Goal: Task Accomplishment & Management: Use online tool/utility

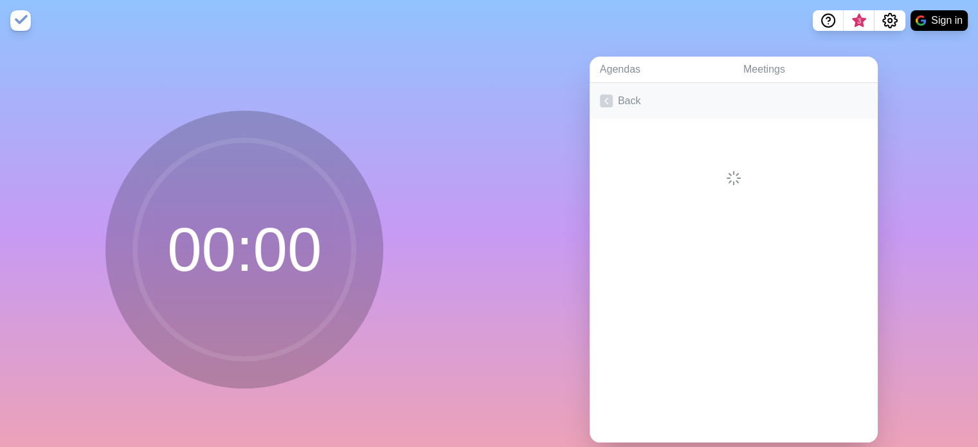
click at [636, 102] on link "Back" at bounding box center [734, 101] width 288 height 36
click at [636, 102] on link "Create an Agenda" at bounding box center [734, 101] width 288 height 36
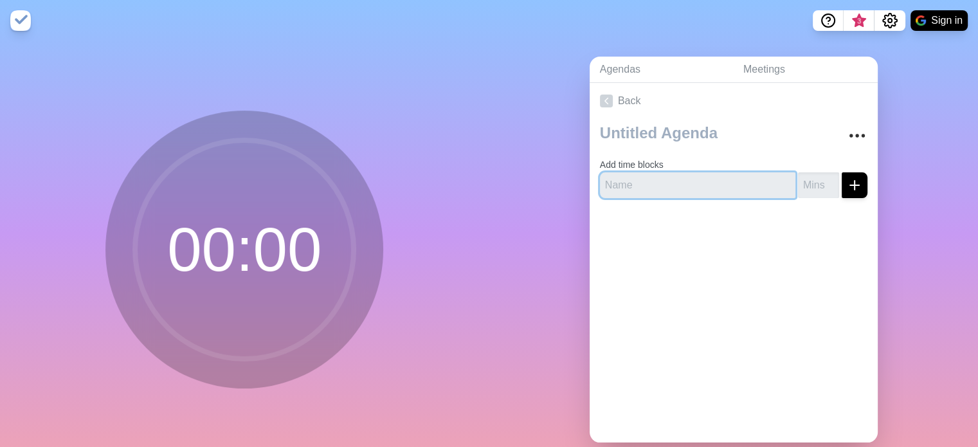
click at [628, 187] on input "text" at bounding box center [698, 185] width 196 height 26
click at [674, 226] on div at bounding box center [734, 233] width 288 height 51
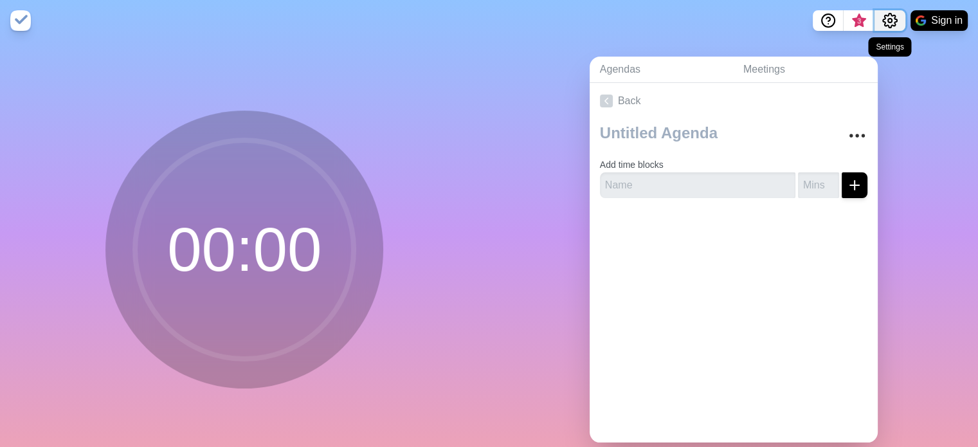
click at [893, 24] on icon "Settings" at bounding box center [890, 20] width 15 height 15
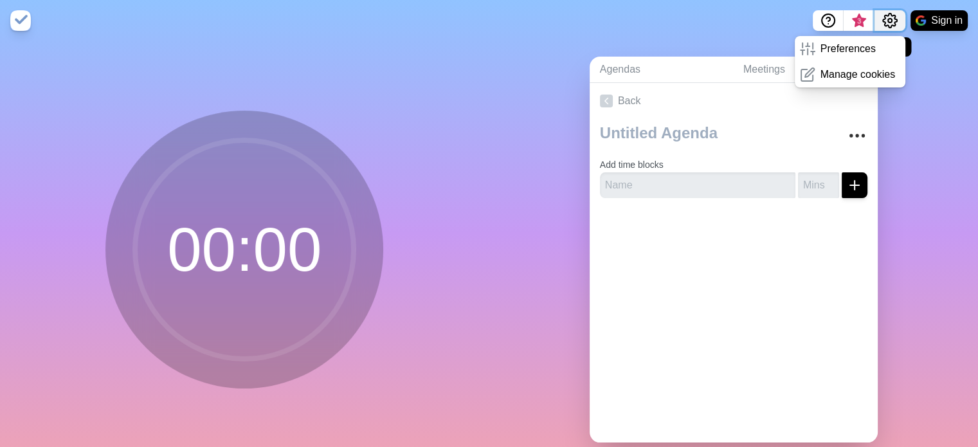
click at [893, 24] on icon "Settings" at bounding box center [890, 20] width 15 height 15
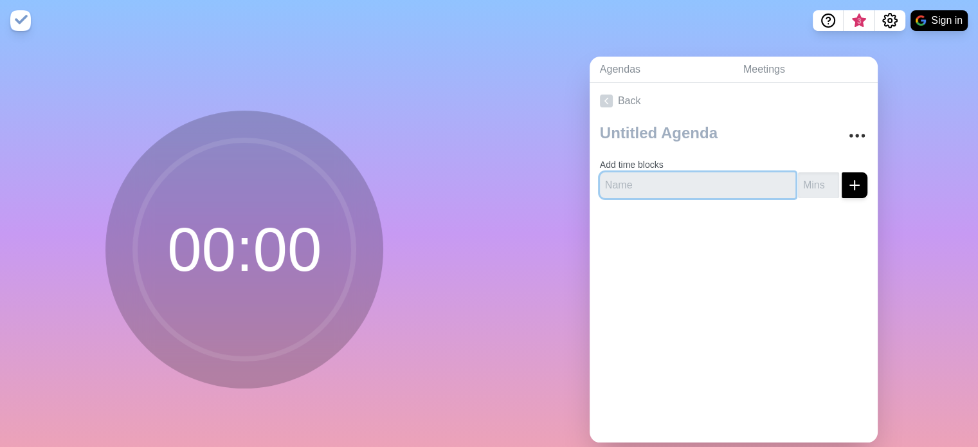
click at [661, 181] on input "text" at bounding box center [698, 185] width 196 height 26
type input "Qualidade"
click at [805, 183] on input "number" at bounding box center [818, 185] width 41 height 26
click at [818, 180] on input "1" at bounding box center [818, 185] width 41 height 26
click at [818, 180] on input "2" at bounding box center [818, 185] width 41 height 26
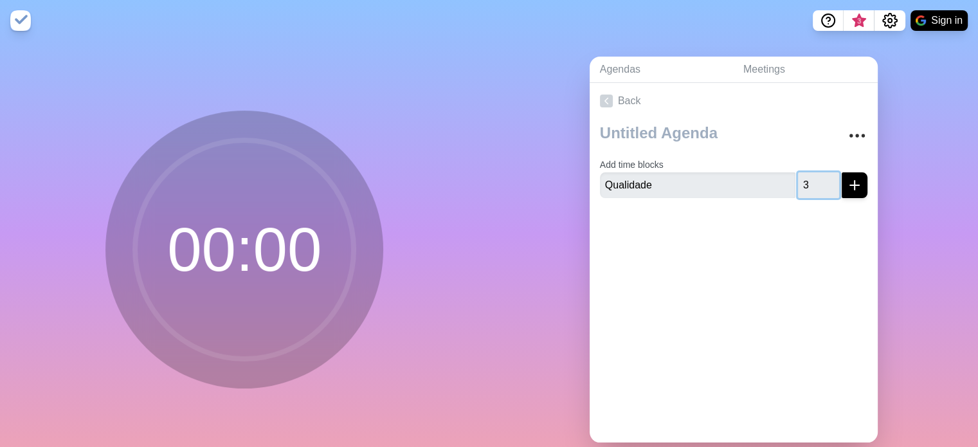
click at [818, 180] on input "3" at bounding box center [818, 185] width 41 height 26
click at [818, 180] on input "4" at bounding box center [818, 185] width 41 height 26
type input "5"
click at [818, 180] on input "5" at bounding box center [818, 185] width 41 height 26
click at [850, 185] on line "submit" at bounding box center [854, 185] width 9 height 0
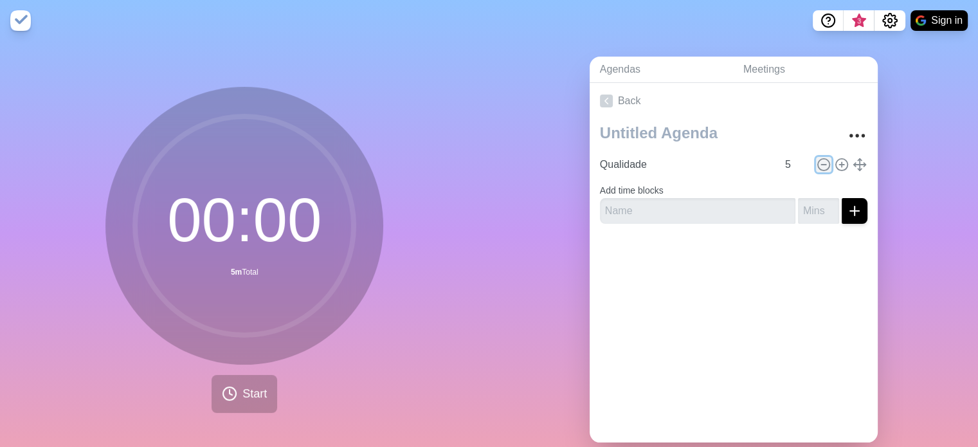
click at [818, 169] on circle at bounding box center [824, 165] width 12 height 12
click at [812, 178] on form "Add time blocks" at bounding box center [734, 201] width 268 height 46
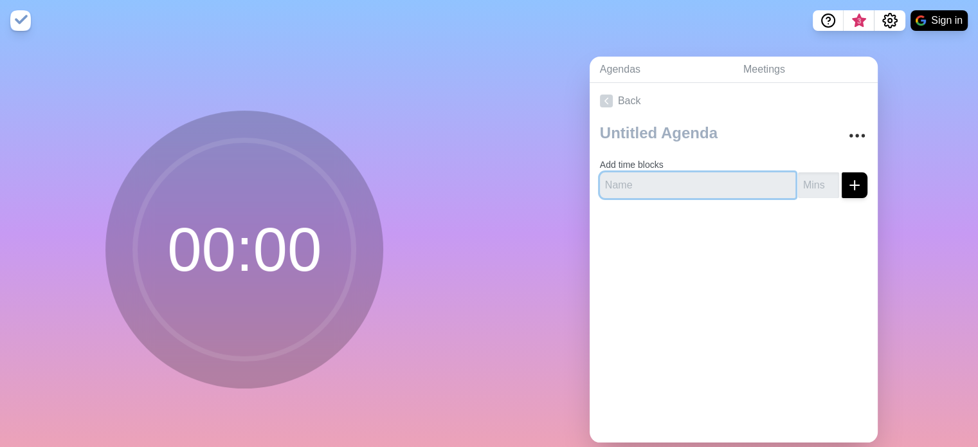
click at [669, 185] on input "text" at bounding box center [698, 185] width 196 height 26
type input "Qualidade"
click at [809, 192] on input "number" at bounding box center [818, 185] width 41 height 26
type input "1"
click at [775, 251] on div at bounding box center [734, 233] width 288 height 51
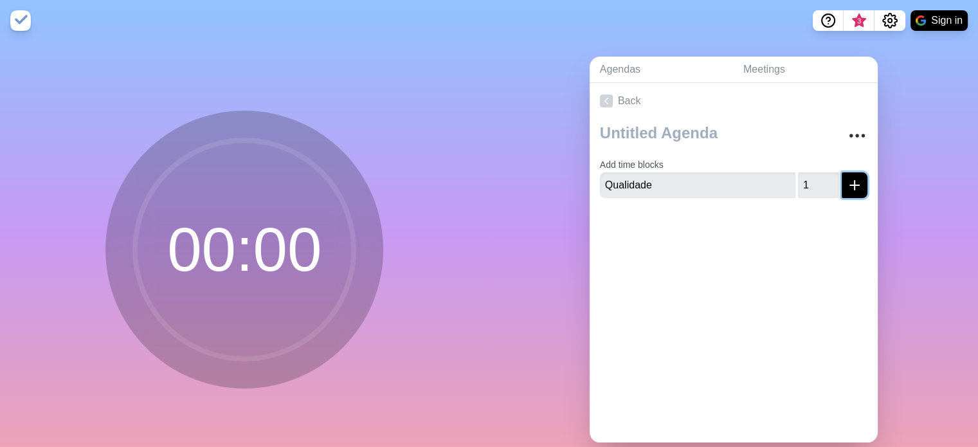
click at [855, 187] on line "submit" at bounding box center [855, 185] width 0 height 9
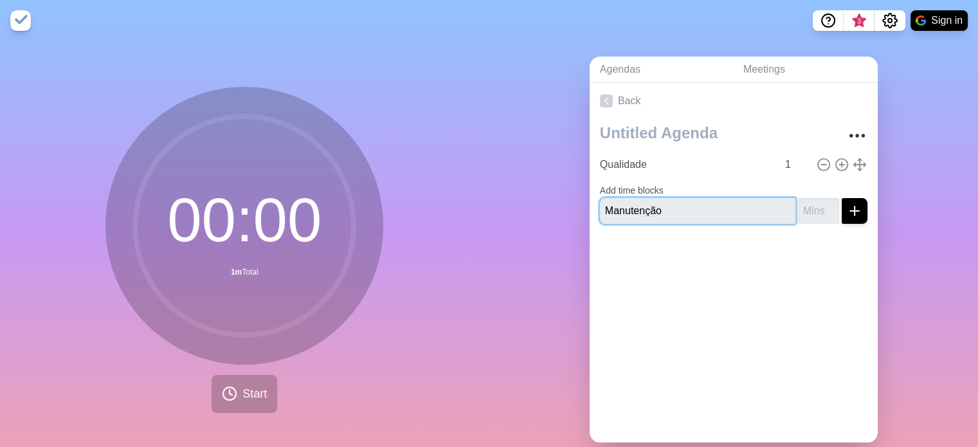
type input "Manutenção"
click at [807, 214] on input "number" at bounding box center [818, 211] width 41 height 26
type input "0"
click at [847, 203] on icon "submit" at bounding box center [854, 210] width 15 height 15
drag, startPoint x: 808, startPoint y: 215, endPoint x: 780, endPoint y: 212, distance: 28.4
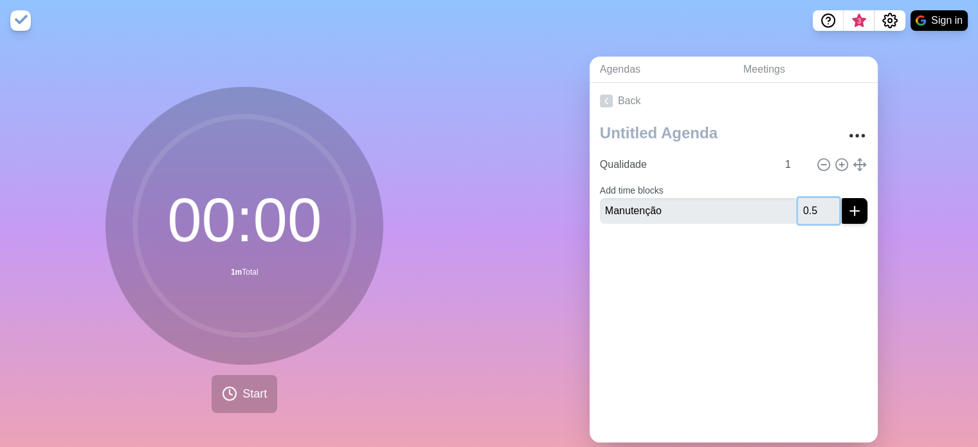
click at [780, 212] on div "Manutenção 0.5" at bounding box center [734, 211] width 268 height 26
type input "1"
click at [842, 198] on button "submit" at bounding box center [855, 211] width 26 height 26
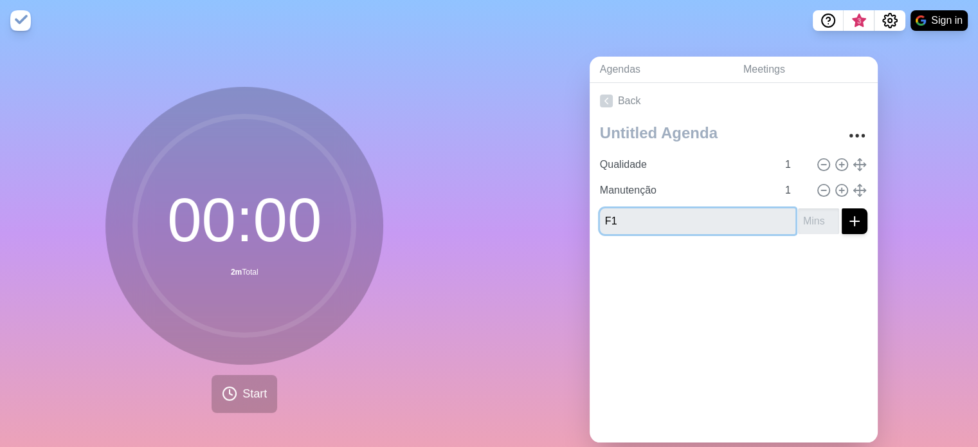
type input "F1"
click at [847, 216] on icon "submit" at bounding box center [854, 221] width 15 height 15
click at [739, 264] on div at bounding box center [734, 281] width 288 height 51
click at [801, 218] on input "number" at bounding box center [818, 221] width 41 height 26
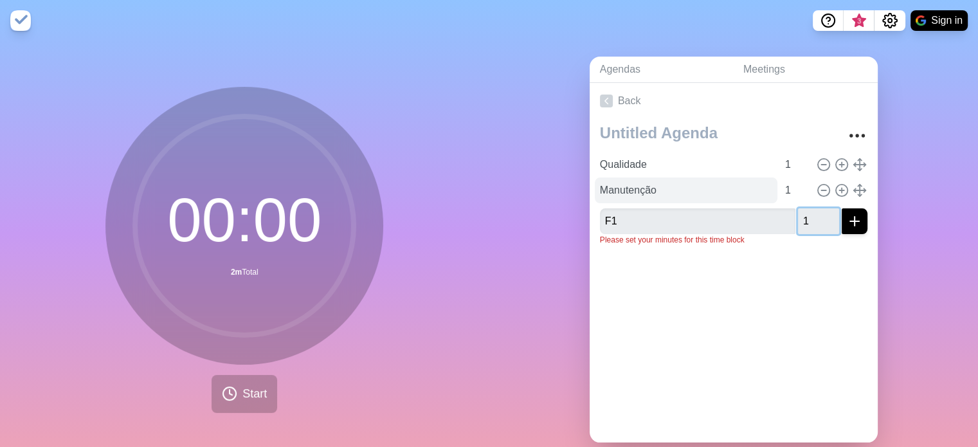
type input "1"
click at [842, 208] on button "submit" at bounding box center [855, 221] width 26 height 26
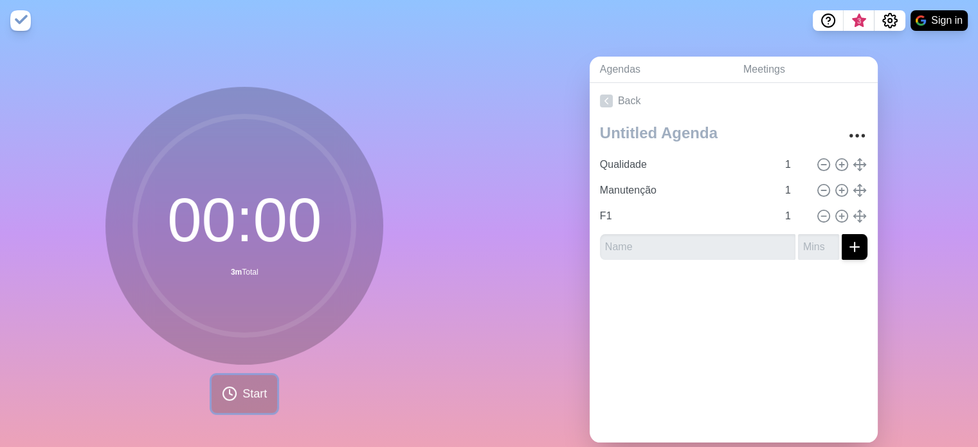
click at [243, 397] on span "Start" at bounding box center [255, 393] width 24 height 17
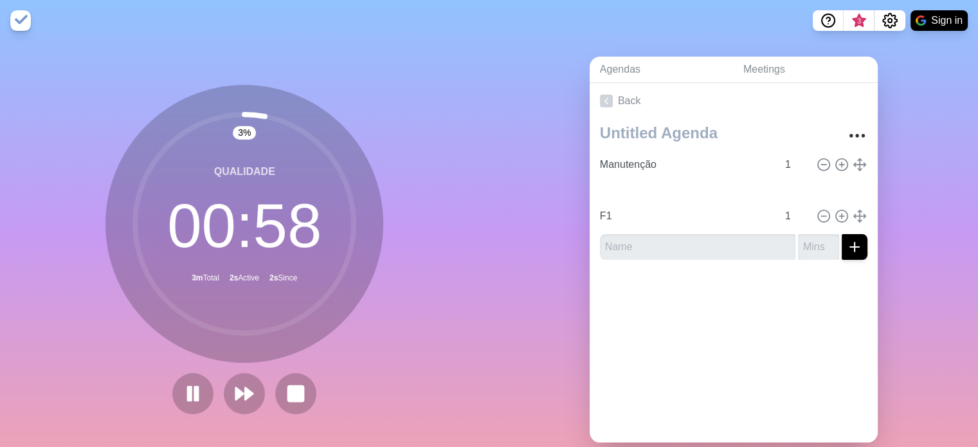
type input "Qualidade"
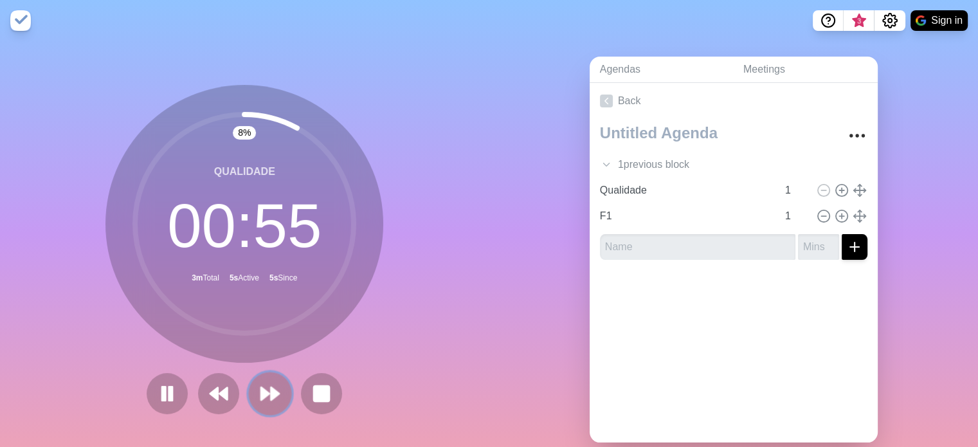
click at [271, 396] on polygon at bounding box center [275, 393] width 8 height 13
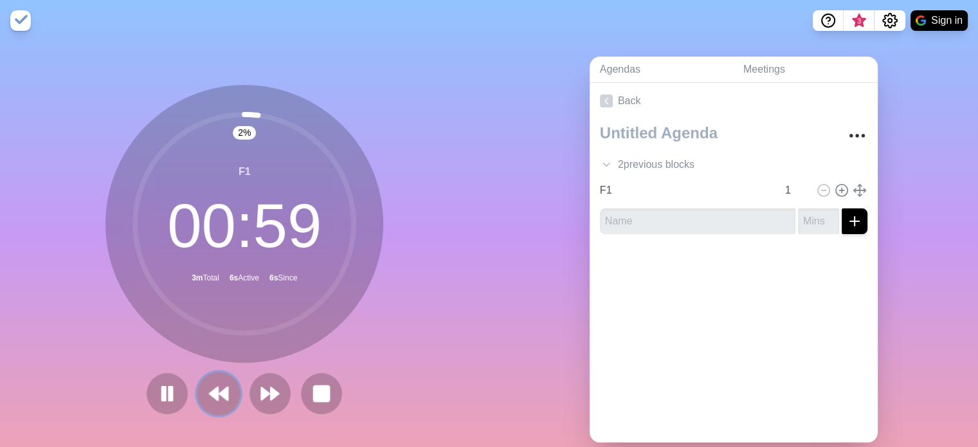
click at [211, 406] on button at bounding box center [219, 393] width 43 height 43
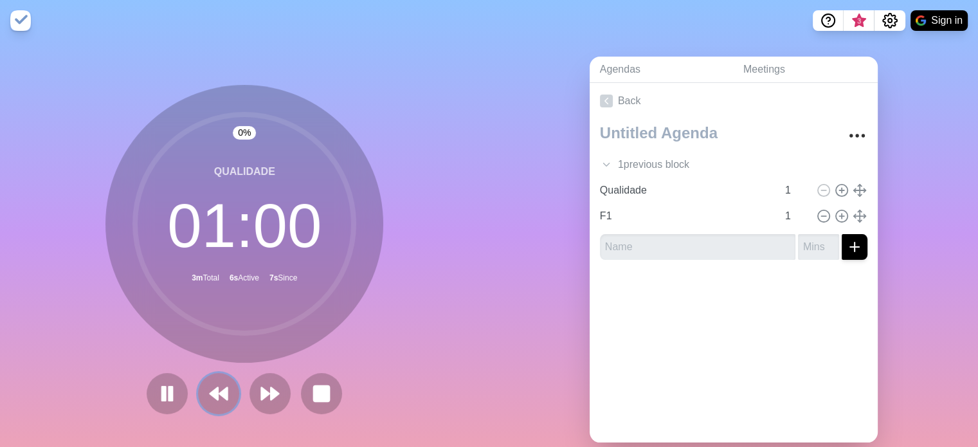
click at [211, 404] on button at bounding box center [218, 393] width 41 height 41
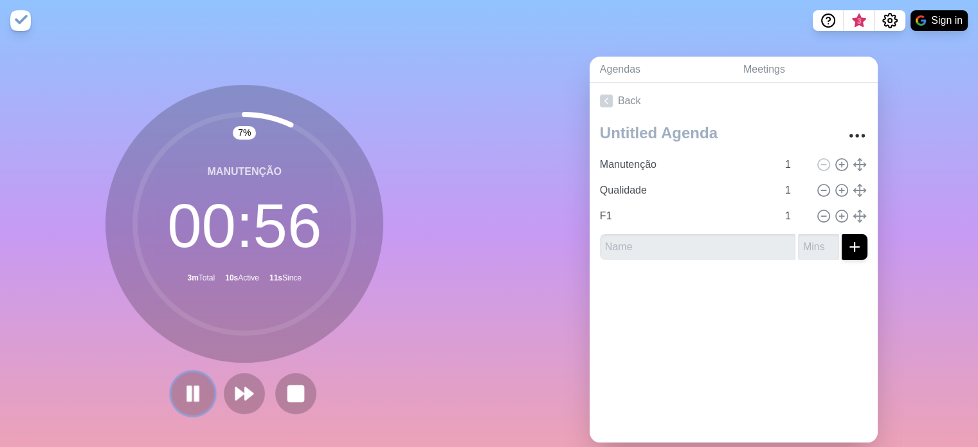
click at [194, 409] on button at bounding box center [193, 393] width 43 height 43
click at [299, 403] on icon at bounding box center [296, 394] width 22 height 22
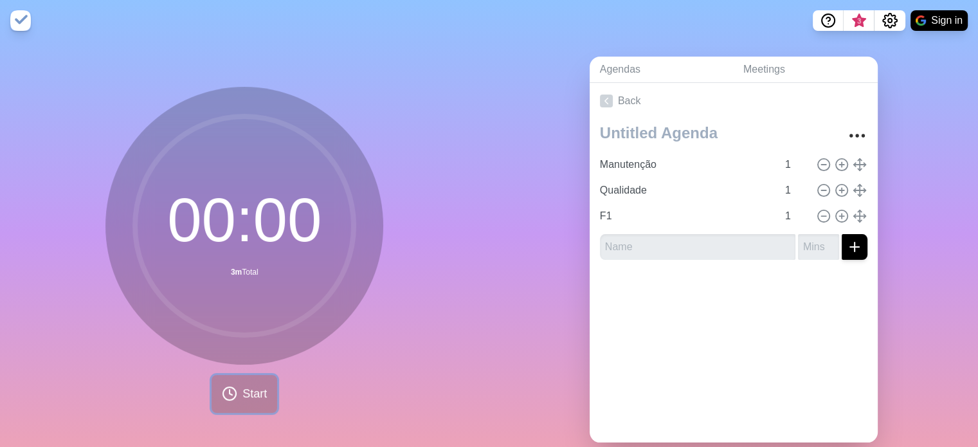
click at [232, 392] on icon at bounding box center [229, 393] width 15 height 15
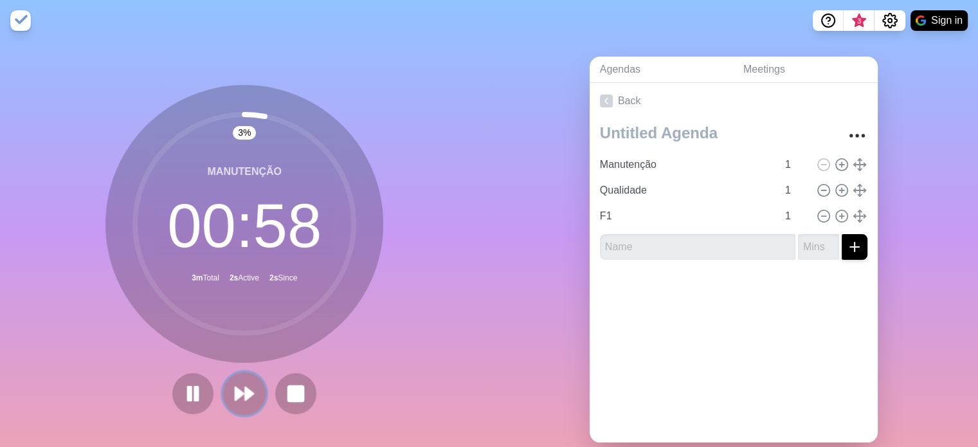
click at [246, 387] on polygon at bounding box center [250, 393] width 8 height 13
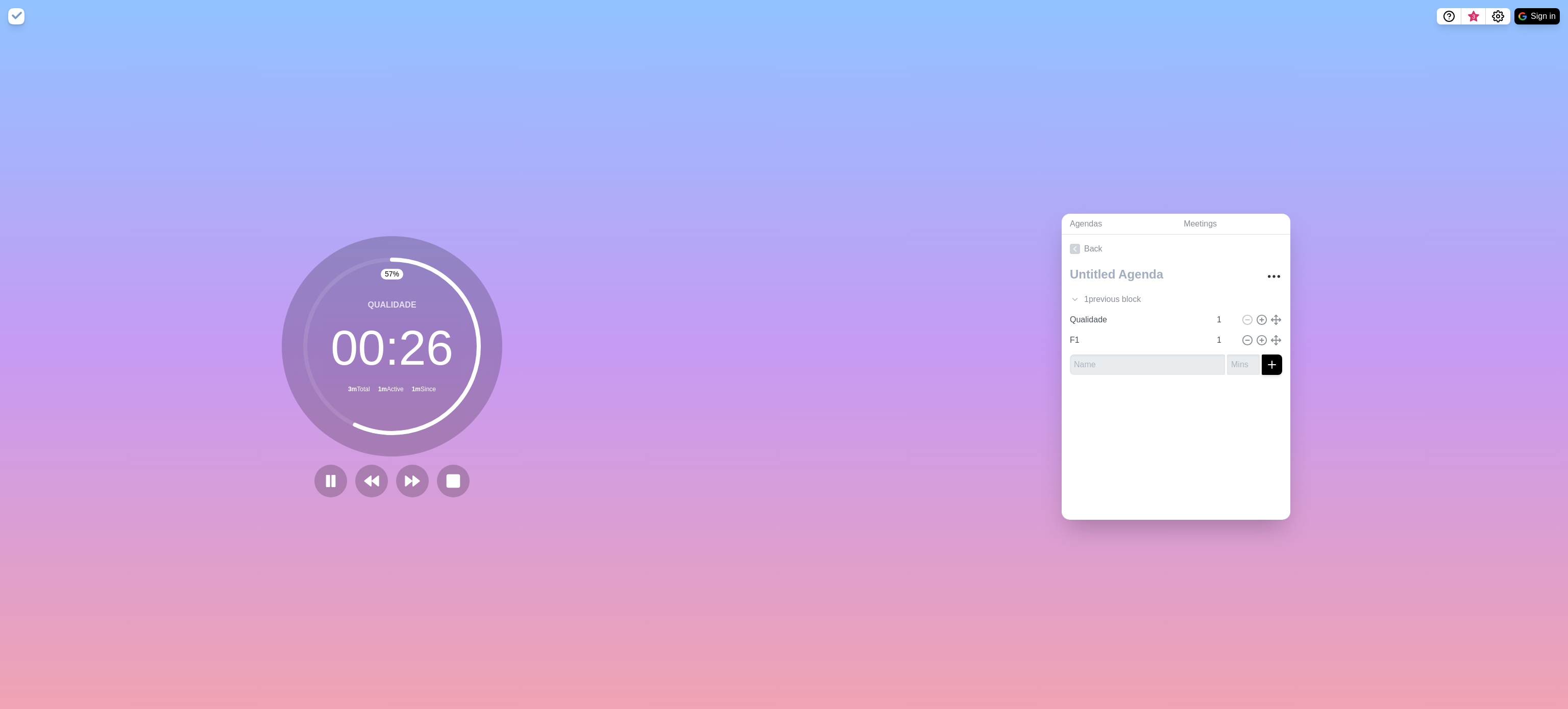
click at [776, 95] on div "Agendas Meetings Back 1 previous block Manutenção 1 Qualidade 1 F1 1" at bounding box center [1176, 370] width 784 height 676
drag, startPoint x: 448, startPoint y: 481, endPoint x: 467, endPoint y: 471, distance: 21.5
click at [448, 354] on icon at bounding box center [453, 481] width 17 height 17
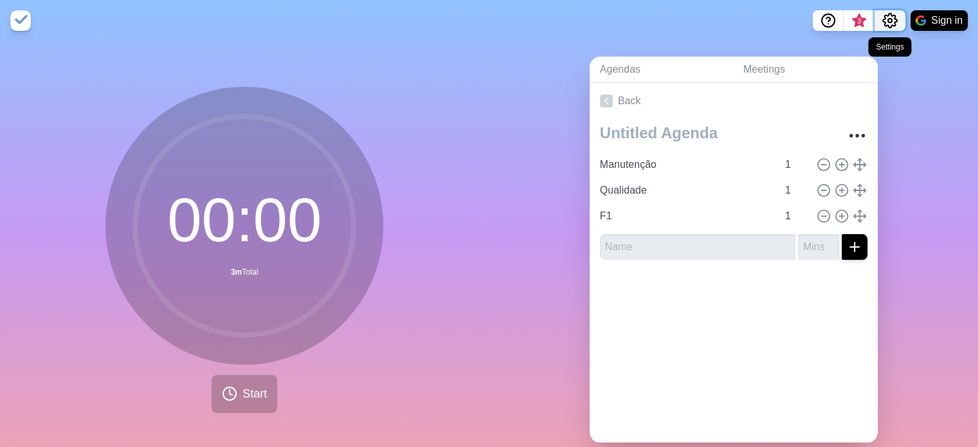
click at [885, 23] on icon "Settings" at bounding box center [890, 21] width 14 height 14
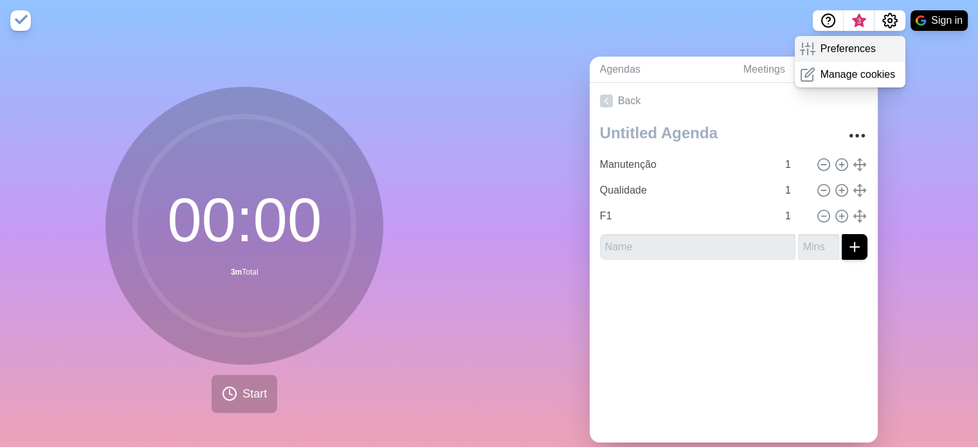
click at [857, 42] on p "Preferences" at bounding box center [848, 48] width 55 height 15
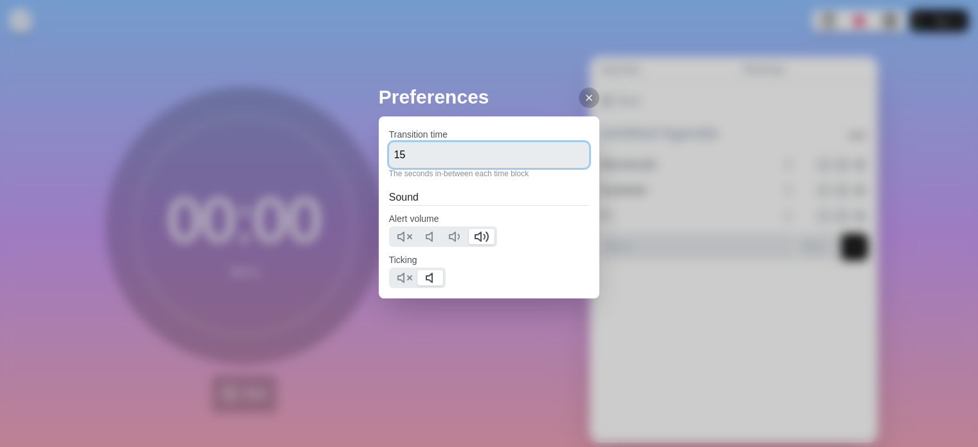
click at [405, 162] on input "15" at bounding box center [489, 155] width 201 height 26
click at [487, 69] on div "Preferences Transition time 15 The seconds in-between each time block Sound Ale…" at bounding box center [489, 223] width 978 height 447
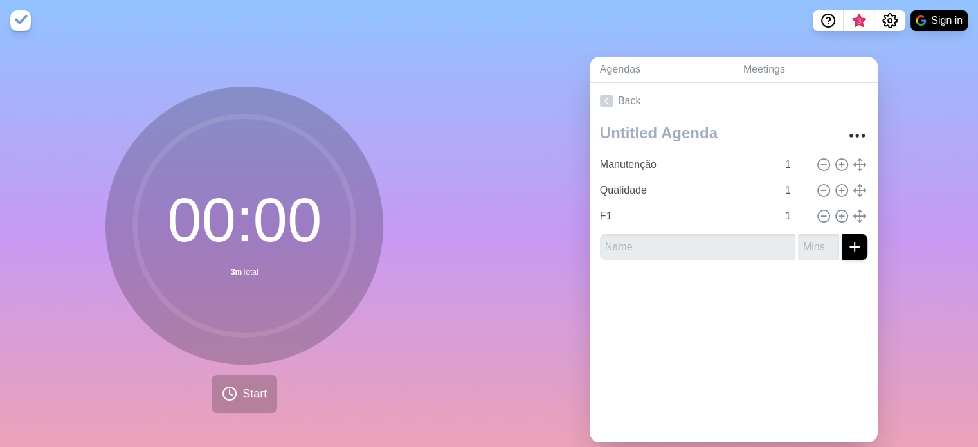
click at [23, 19] on img at bounding box center [20, 20] width 21 height 21
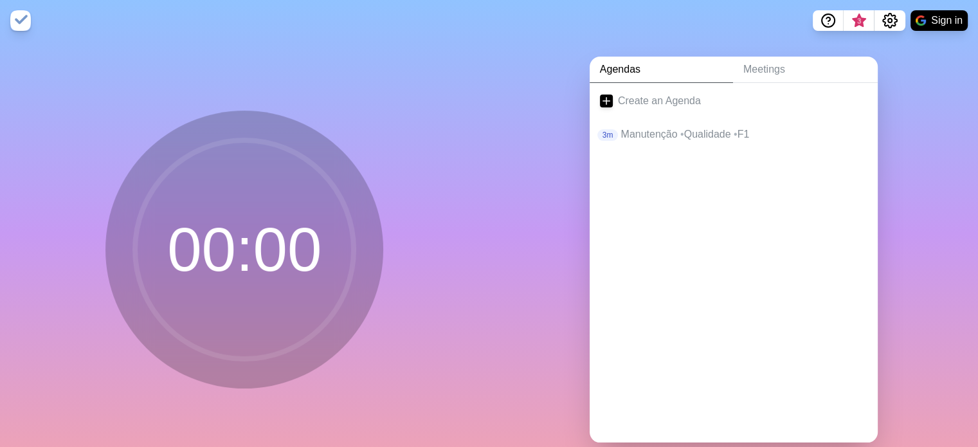
click at [463, 71] on div "00 : 00" at bounding box center [245, 254] width 490 height 427
click at [762, 80] on link "Meetings" at bounding box center [805, 70] width 145 height 26
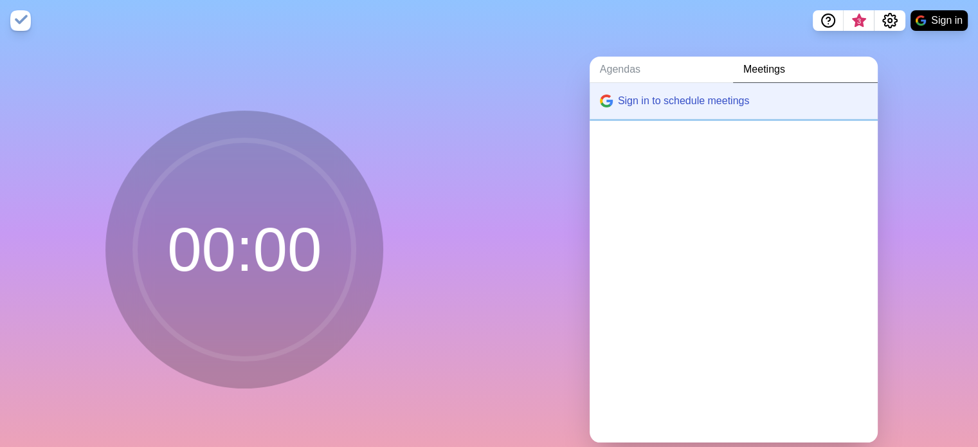
click at [694, 100] on button "Sign in to schedule meetings" at bounding box center [734, 101] width 288 height 36
click at [924, 75] on div "Agendas Meetings Sign in to schedule meetings" at bounding box center [735, 254] width 490 height 427
click at [922, 23] on img at bounding box center [921, 20] width 10 height 10
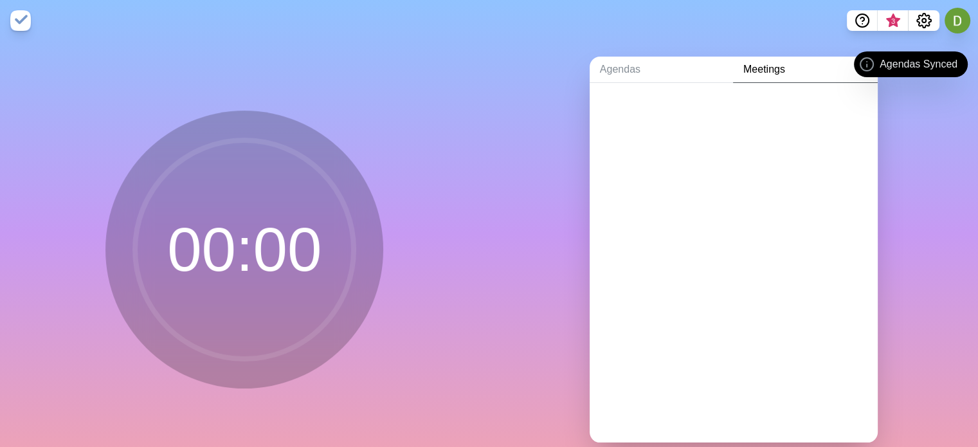
click at [950, 162] on div "Agendas Meetings" at bounding box center [735, 254] width 490 height 427
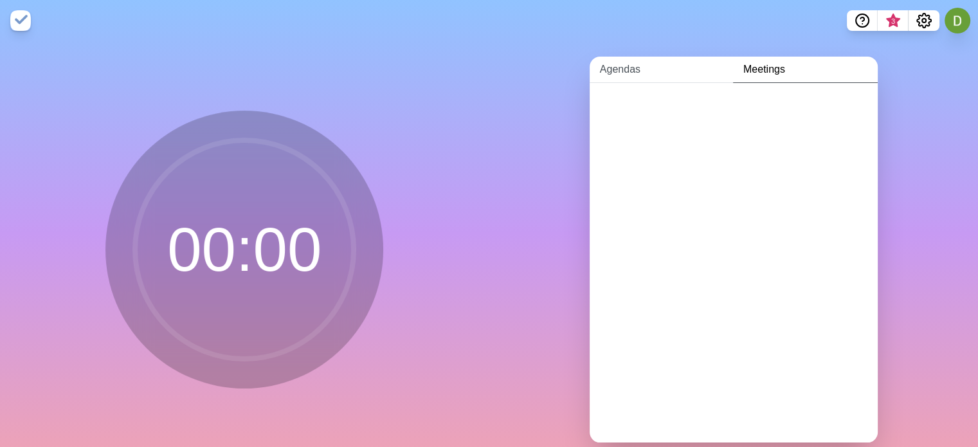
click at [619, 69] on link "Agendas" at bounding box center [661, 70] width 143 height 26
click at [746, 70] on link "Meetings" at bounding box center [805, 70] width 145 height 26
click at [628, 68] on link "Agendas" at bounding box center [661, 70] width 143 height 26
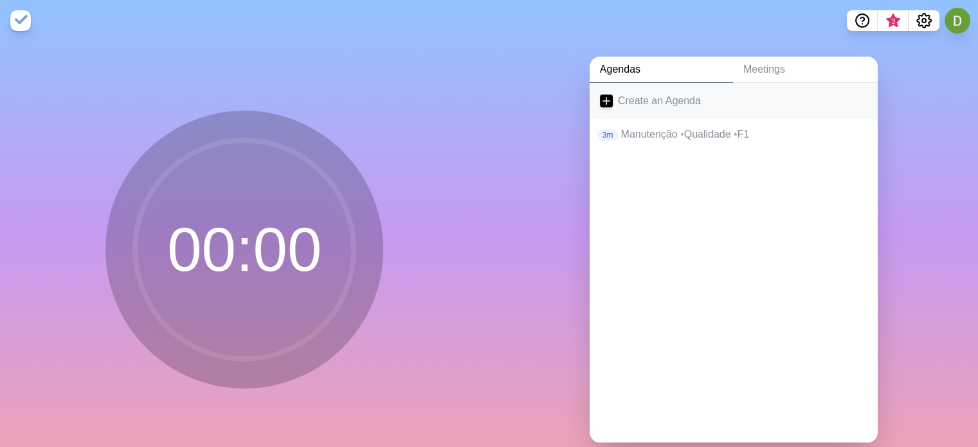
click at [618, 103] on link "Create an Agenda" at bounding box center [734, 101] width 288 height 36
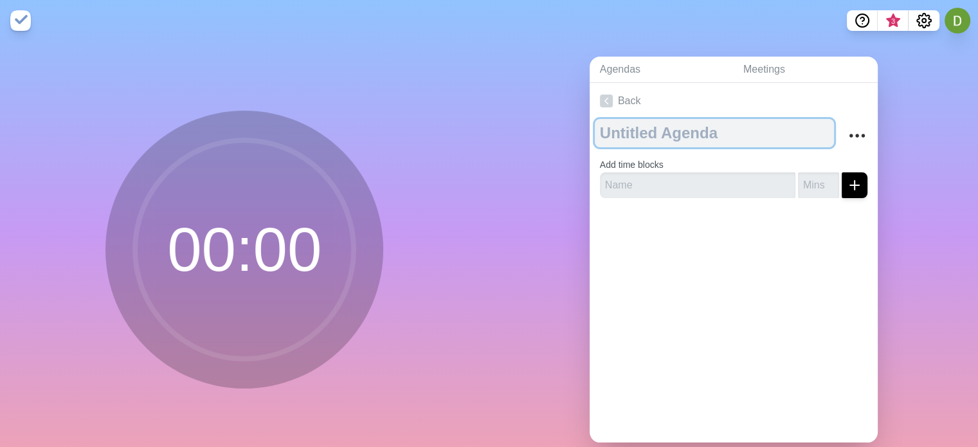
click at [762, 129] on textarea at bounding box center [714, 133] width 239 height 28
type textarea "Reunião Diária"
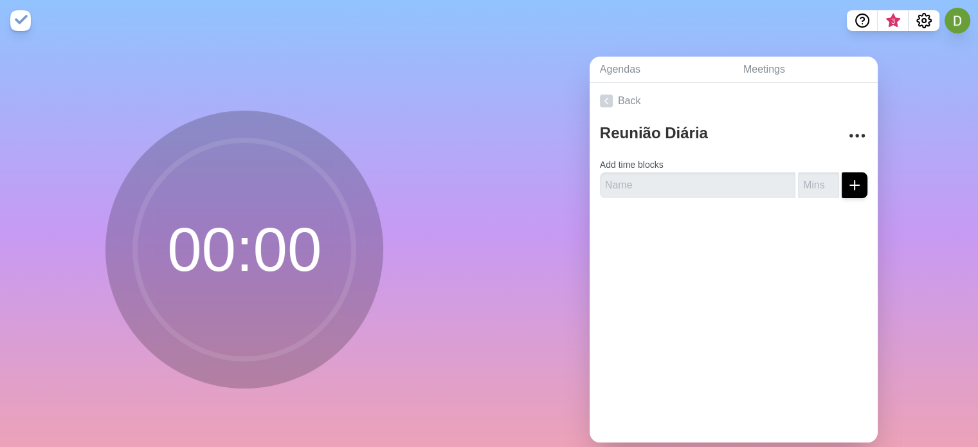
click at [695, 229] on div at bounding box center [734, 233] width 288 height 51
click at [669, 193] on input "text" at bounding box center [698, 185] width 196 height 26
paste input "• Verificar plano de ações diário"
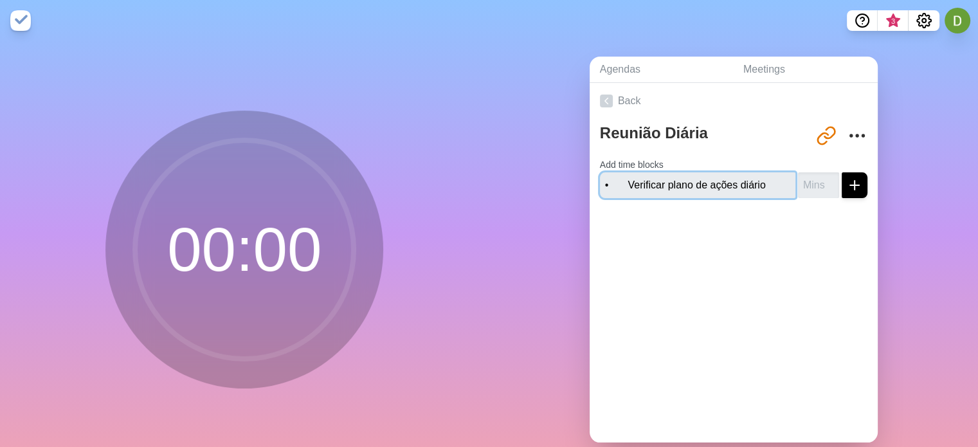
drag, startPoint x: 620, startPoint y: 187, endPoint x: 571, endPoint y: 192, distance: 49.2
click at [571, 192] on div "Agendas Meetings Back Reunião Diária http://timeblocks.co/N6wnlQY5i0VYYn5ta2Wz …" at bounding box center [735, 254] width 490 height 427
click at [647, 185] on input "Verificar plano de ações diário" at bounding box center [698, 185] width 196 height 26
drag, startPoint x: 644, startPoint y: 185, endPoint x: 546, endPoint y: 181, distance: 98.5
click at [546, 181] on div "Agendas Meetings Back Reunião Diária http://timeblocks.co/N6wnlQY5i0VYYn5ta2Wz …" at bounding box center [735, 254] width 490 height 427
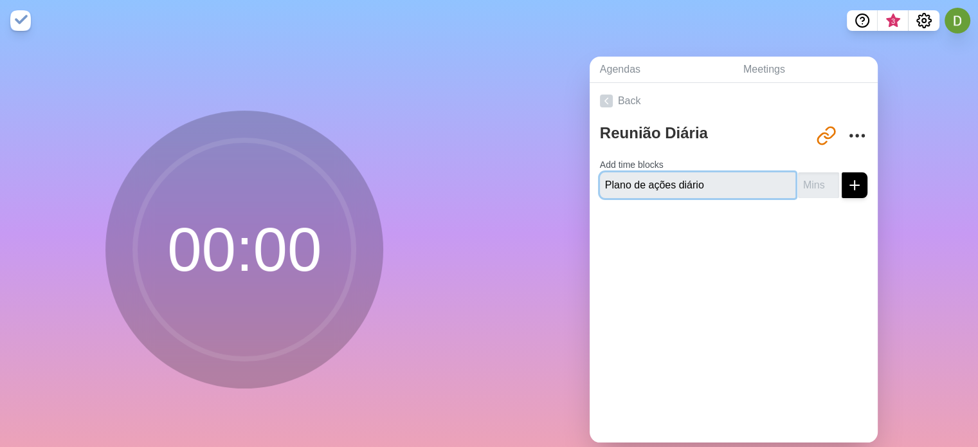
type input "Plano de ações diário"
click at [798, 187] on input "number" at bounding box center [818, 185] width 41 height 26
type input "5"
click at [847, 184] on icon "submit" at bounding box center [854, 185] width 15 height 15
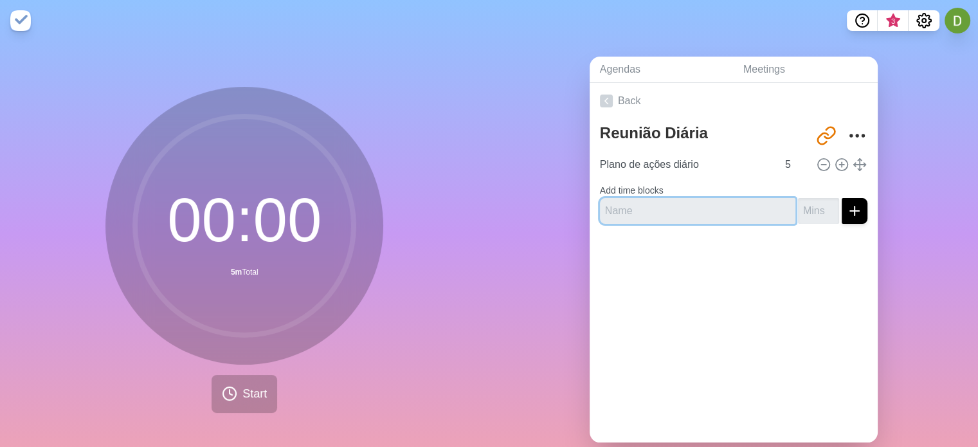
click at [630, 208] on input "text" at bounding box center [698, 211] width 196 height 26
paste input "• Qualidade"
click at [618, 212] on input "• Qualidade" at bounding box center [698, 211] width 196 height 26
type input "Qualidade"
click at [802, 210] on input "number" at bounding box center [818, 211] width 41 height 26
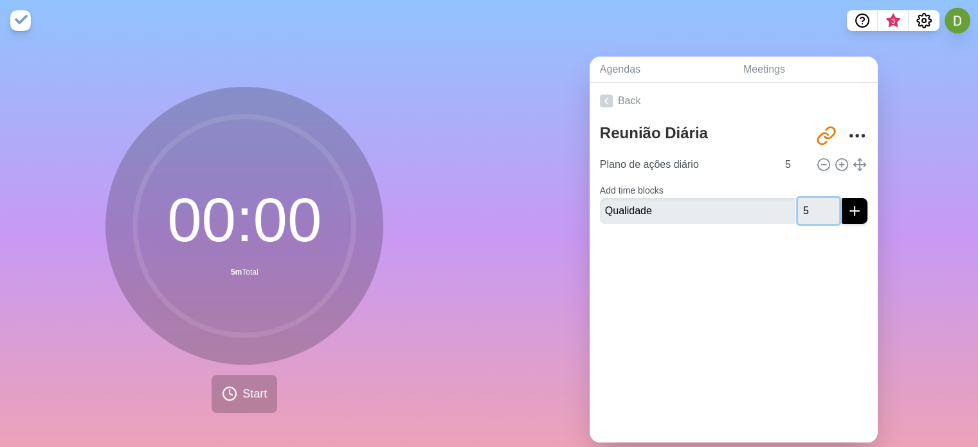
type input "5"
click at [802, 260] on div at bounding box center [734, 259] width 288 height 51
click at [688, 198] on input "Qualidade" at bounding box center [698, 211] width 196 height 26
click at [729, 259] on div at bounding box center [734, 259] width 288 height 51
click at [883, 242] on div "Agendas Meetings Back Reunião Diária http://timeblocks.co/N6wnlQY5i0VYYn5ta2Wz …" at bounding box center [735, 254] width 490 height 427
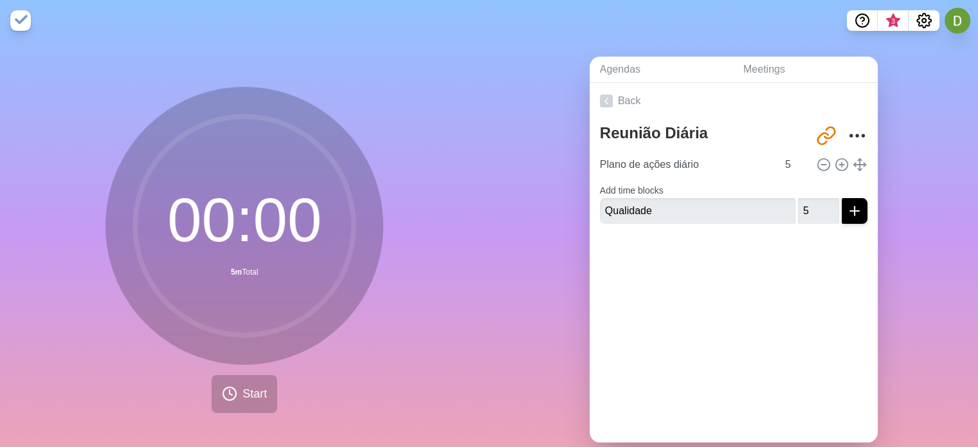
click at [844, 226] on div "Reunião Diária http://timeblocks.co/N6wnlQY5i0VYYn5ta2Wz Plano de ações diário …" at bounding box center [734, 176] width 288 height 115
click at [845, 221] on button "submit" at bounding box center [855, 211] width 26 height 26
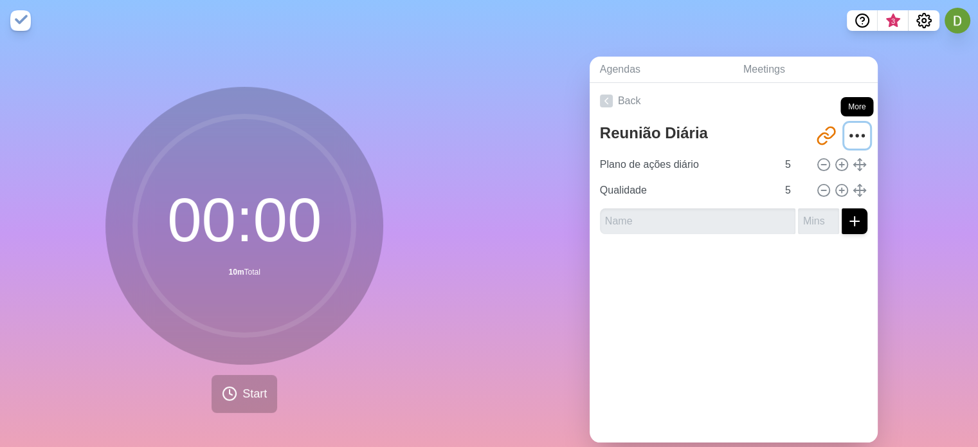
click at [849, 125] on icon "More" at bounding box center [857, 135] width 21 height 21
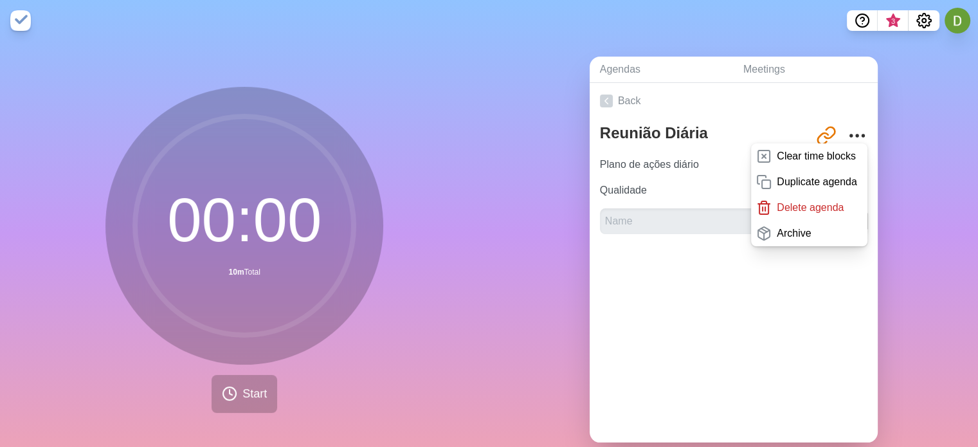
click at [906, 187] on div "Agendas Meetings Back Reunião Diária http://timeblocks.co/N6wnlQY5i0VYYn5ta2Wz …" at bounding box center [735, 254] width 490 height 427
click at [890, 252] on div "Agendas Meetings Back Reunião Diária http://timeblocks.co/N6wnlQY5i0VYYn5ta2Wz …" at bounding box center [735, 254] width 490 height 427
click at [628, 255] on div at bounding box center [734, 269] width 288 height 51
click at [638, 211] on input "text" at bounding box center [698, 221] width 196 height 26
click at [791, 99] on link "Back" at bounding box center [734, 101] width 288 height 36
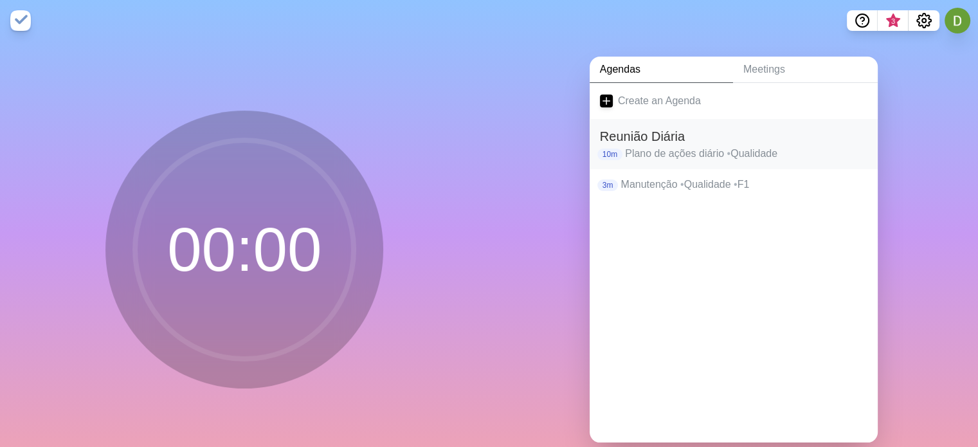
click at [646, 129] on h2 "Reunião Diária" at bounding box center [734, 136] width 268 height 19
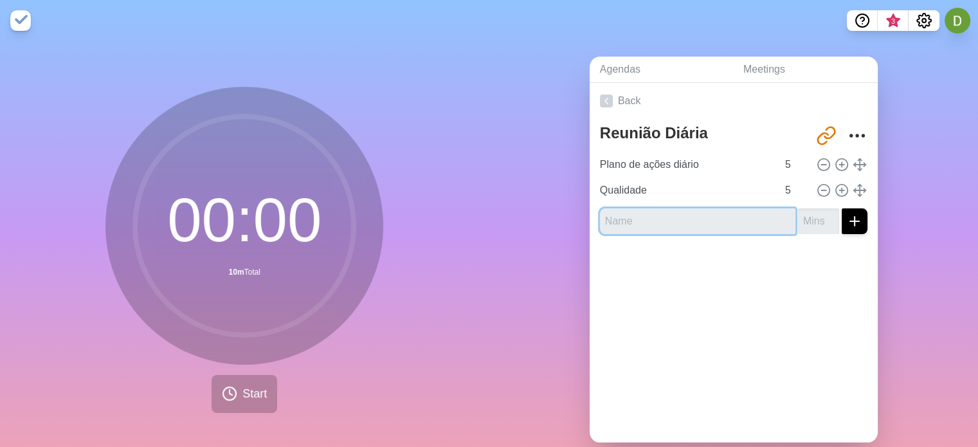
click at [628, 223] on input "text" at bounding box center [698, 221] width 196 height 26
click at [565, 324] on div "Agendas Meetings Back Reunião Diária http://timeblocks.co/N6wnlQY5i0VYYn5ta2Wz …" at bounding box center [735, 254] width 490 height 427
click at [679, 221] on input "text" at bounding box center [698, 221] width 196 height 26
type input "Manutenção"
type input "-1"
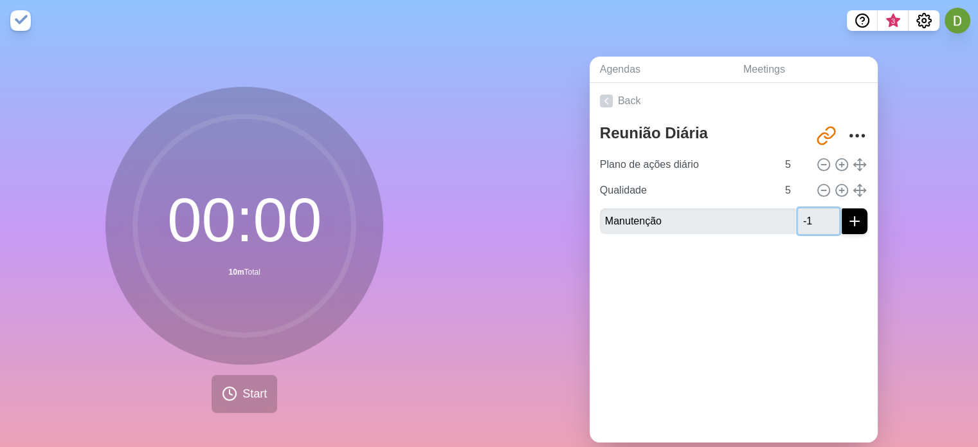
click at [814, 226] on input "-1" at bounding box center [818, 221] width 41 height 26
type input "5"
click at [847, 223] on icon "submit" at bounding box center [854, 221] width 15 height 15
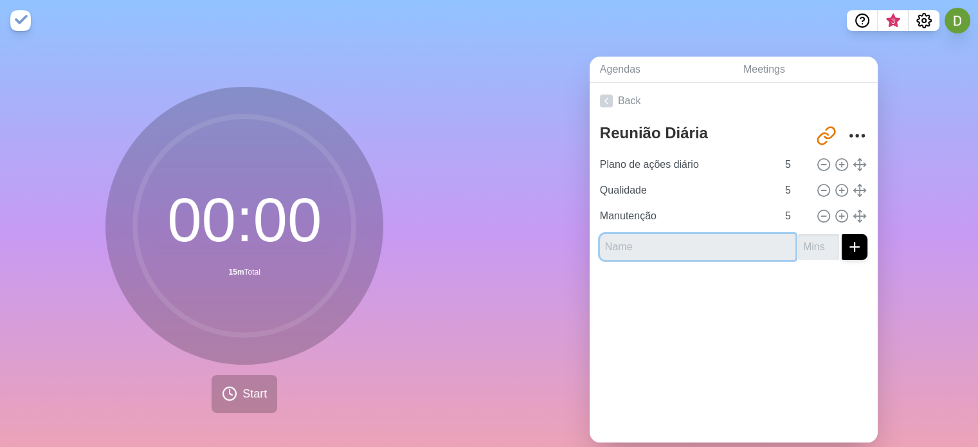
type input "F"
type input "Semolaria"
click at [801, 247] on input "number" at bounding box center [818, 247] width 41 height 26
type input "5"
click at [847, 249] on icon "submit" at bounding box center [854, 246] width 15 height 15
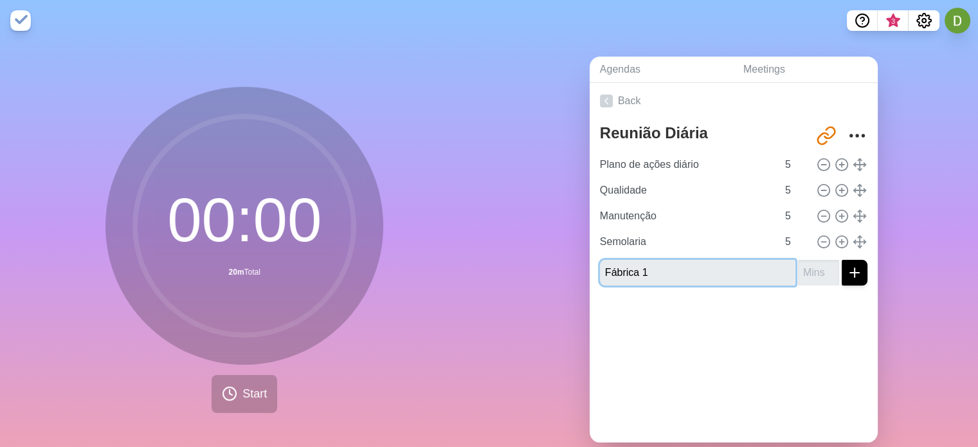
type input "Fábrica 1"
click at [800, 267] on input "number" at bounding box center [818, 273] width 41 height 26
type input "5"
click at [855, 275] on line "submit" at bounding box center [855, 272] width 0 height 9
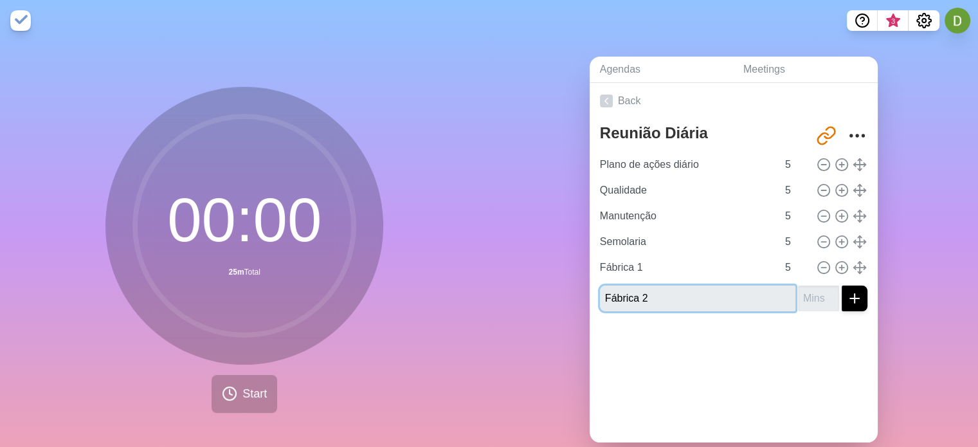
type input "Fábrica 2"
click at [811, 290] on input "number" at bounding box center [818, 299] width 41 height 26
type input "5"
click at [855, 298] on line "submit" at bounding box center [855, 298] width 0 height 9
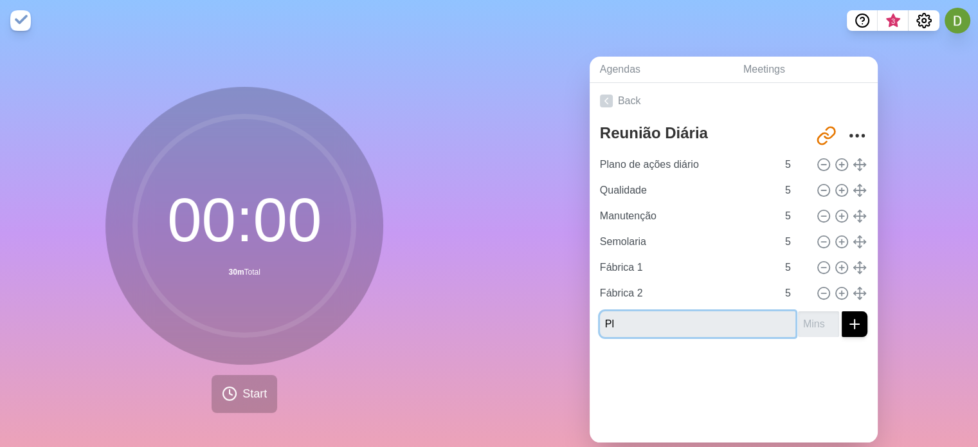
type input "P"
type input "Sequenciamento"
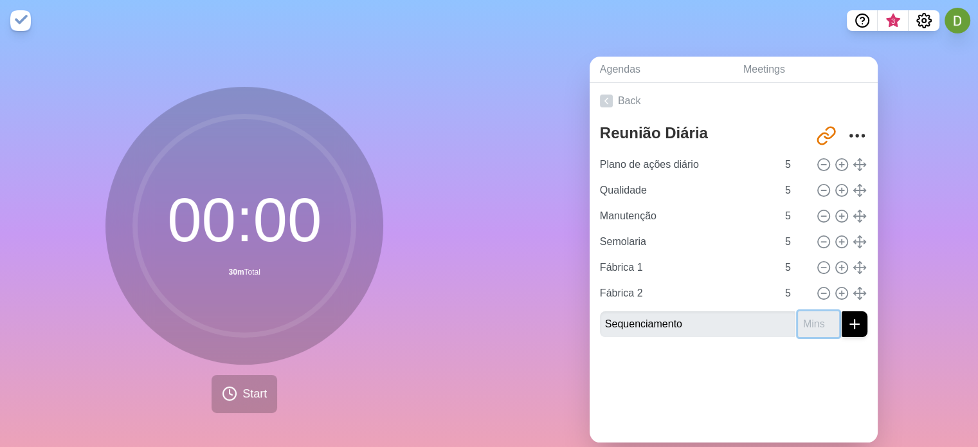
click at [807, 324] on input "number" at bounding box center [818, 324] width 41 height 26
type input "5"
click at [855, 326] on line "submit" at bounding box center [855, 324] width 0 height 9
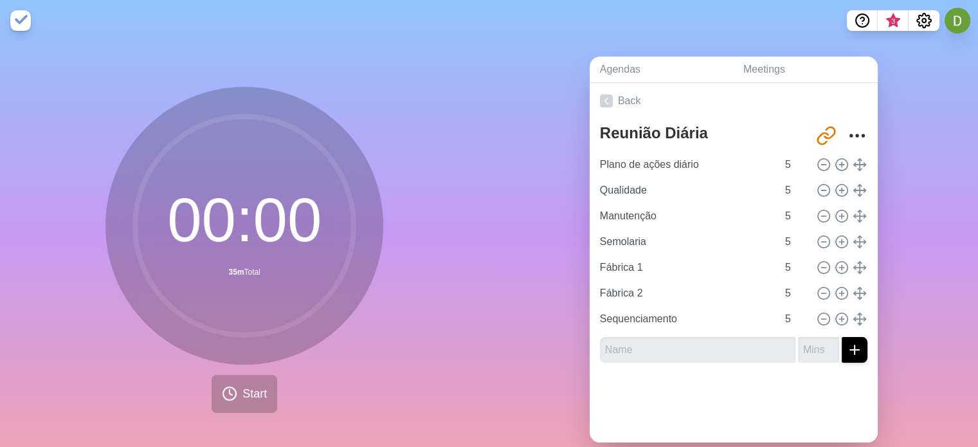
click at [780, 395] on div at bounding box center [734, 398] width 288 height 51
click at [609, 94] on link "Back" at bounding box center [734, 101] width 288 height 36
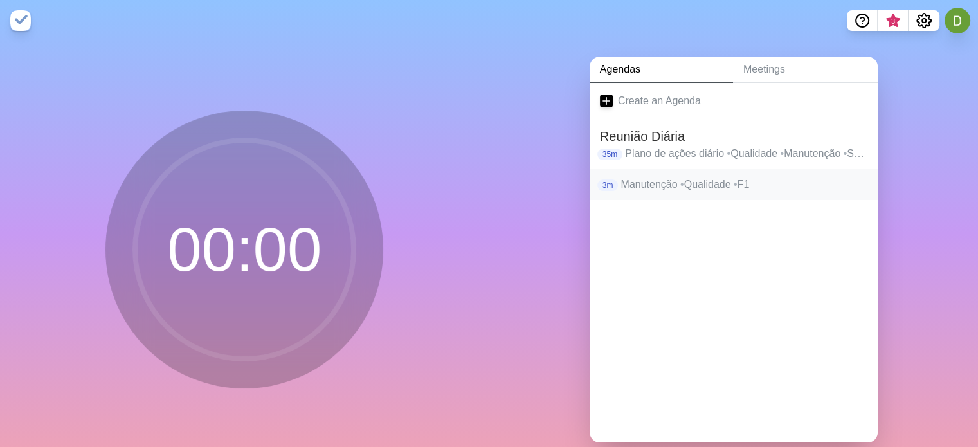
click at [672, 188] on p "Manutenção • Qualidade • F1" at bounding box center [744, 184] width 246 height 15
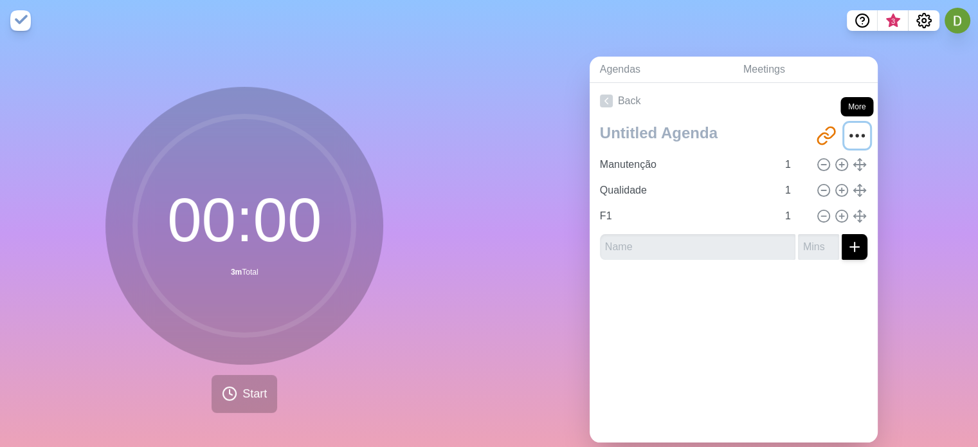
click at [847, 131] on icon "More" at bounding box center [857, 135] width 21 height 21
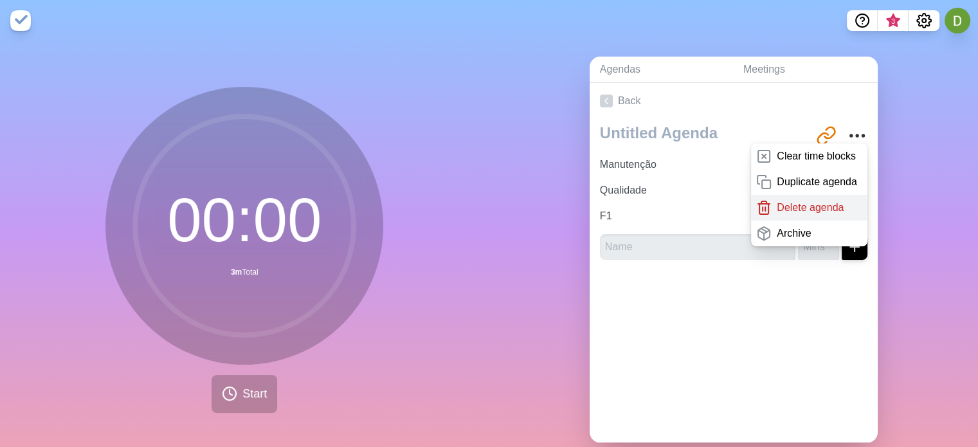
click at [793, 208] on p "Delete agenda" at bounding box center [810, 207] width 67 height 15
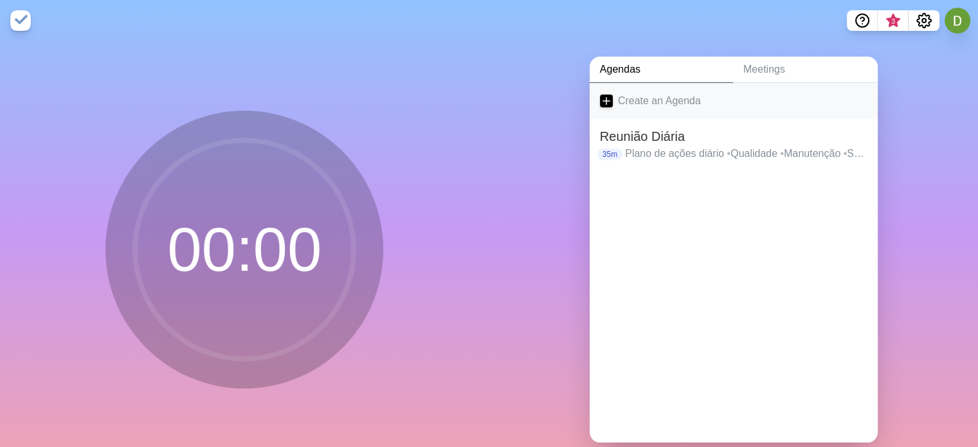
click at [636, 98] on link "Create an Agenda" at bounding box center [734, 101] width 288 height 36
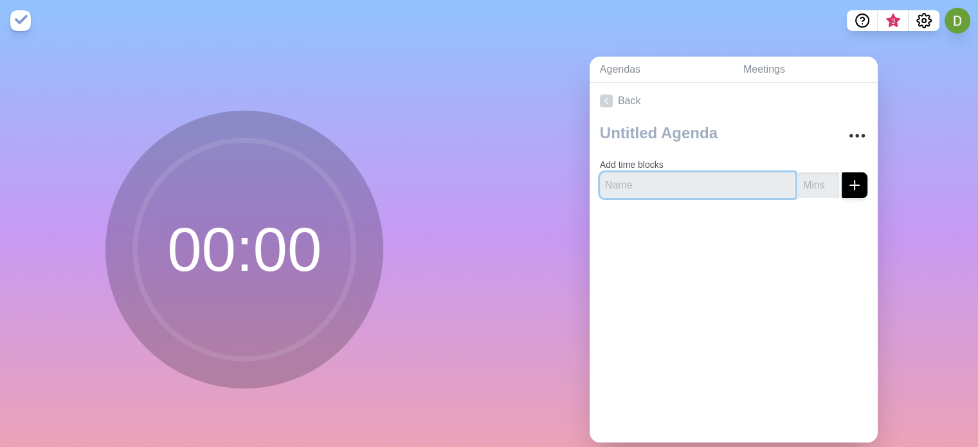
click at [647, 187] on input "text" at bounding box center [698, 185] width 196 height 26
type input "Reunião Semanal"
click at [793, 217] on div at bounding box center [734, 233] width 288 height 51
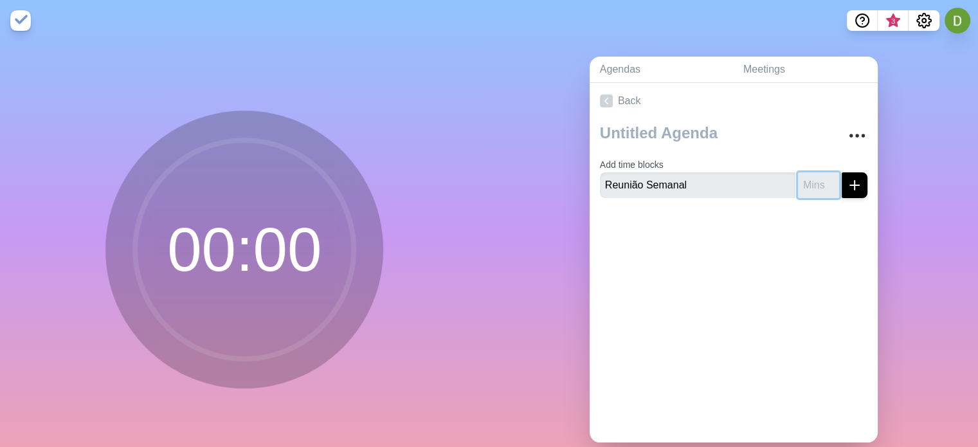
click at [798, 187] on input "number" at bounding box center [818, 185] width 41 height 26
click at [751, 236] on div at bounding box center [734, 233] width 288 height 51
click at [688, 174] on input "Reunião Semanal" at bounding box center [698, 185] width 196 height 26
drag, startPoint x: 683, startPoint y: 181, endPoint x: 579, endPoint y: 177, distance: 104.3
click at [579, 177] on div "Agendas Meetings Back Add time blocks Reunião Semanal" at bounding box center [735, 254] width 490 height 427
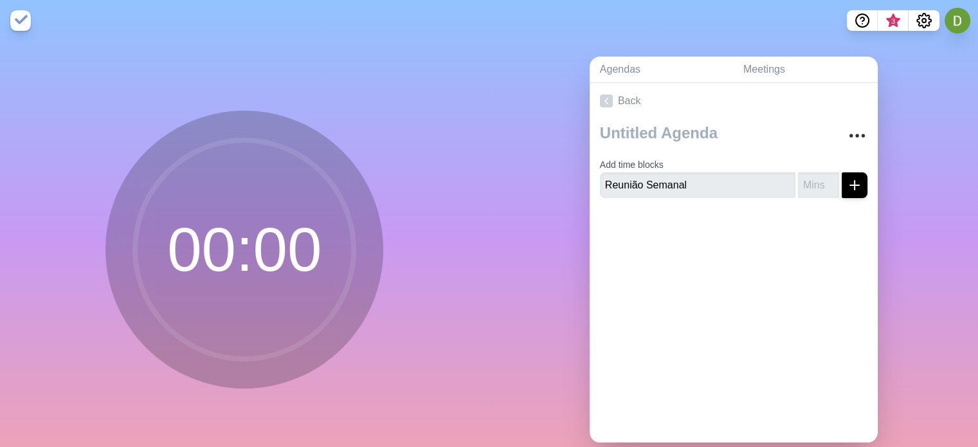
click at [782, 216] on div at bounding box center [734, 233] width 288 height 51
drag, startPoint x: 708, startPoint y: 185, endPoint x: 580, endPoint y: 184, distance: 128.0
click at [580, 184] on div "Agendas Meetings Back Add time blocks Reunião Semanal" at bounding box center [735, 254] width 490 height 427
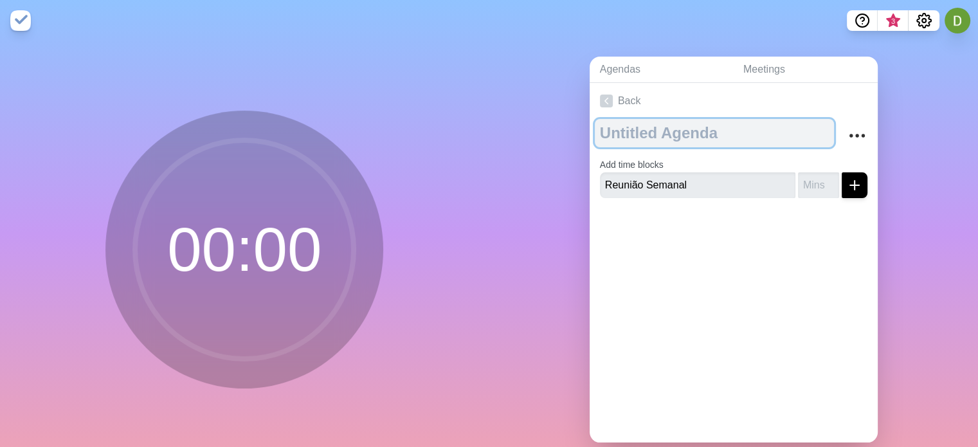
click at [684, 133] on textarea at bounding box center [714, 133] width 239 height 28
type textarea "Reunião Semanal"
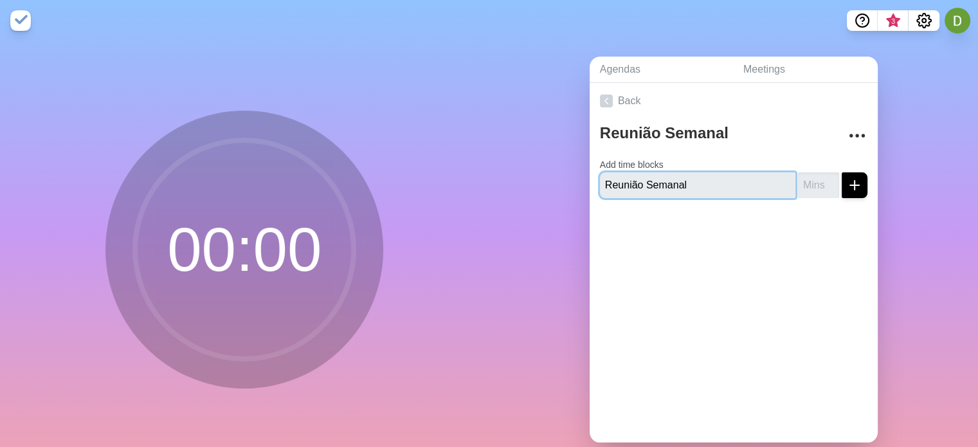
click at [677, 187] on input "Reunião Semanal" at bounding box center [698, 185] width 196 height 26
click at [682, 172] on input "text" at bounding box center [698, 185] width 196 height 26
type input "SST / Ambiente"
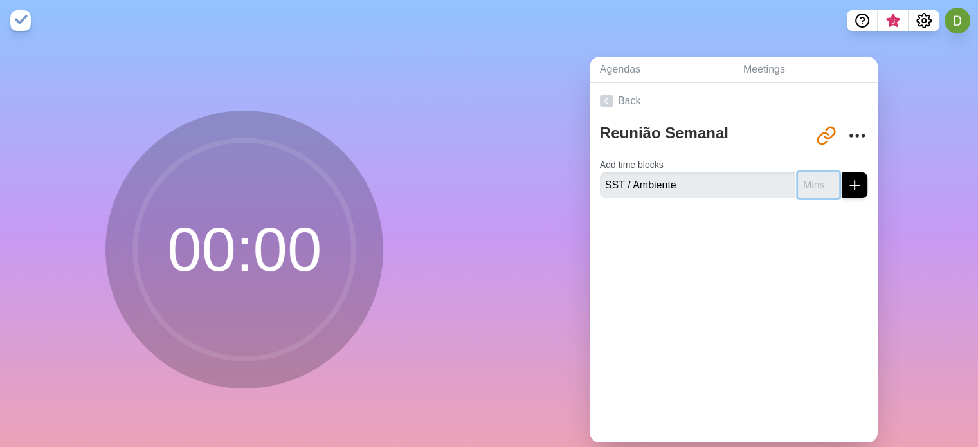
click at [798, 178] on input "number" at bounding box center [818, 185] width 41 height 26
type input "10"
click at [724, 191] on input "SST / Ambiente" at bounding box center [698, 185] width 196 height 26
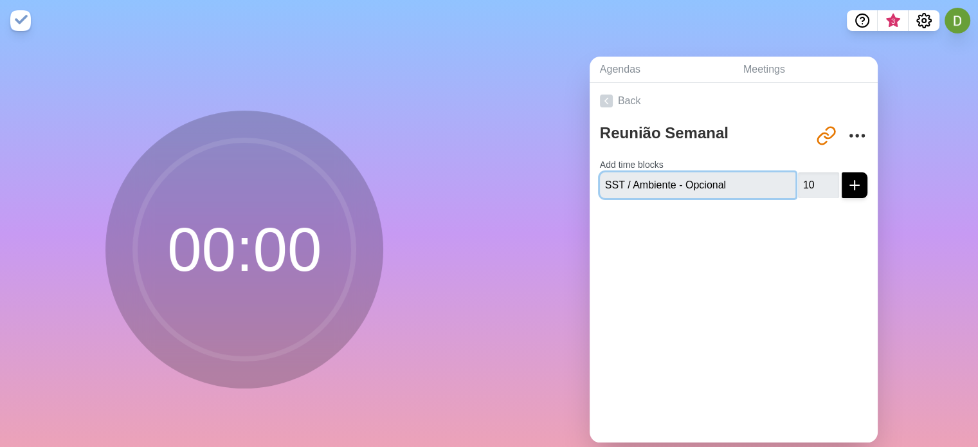
type input "SST / Ambiente - Opcional"
click at [859, 226] on div at bounding box center [734, 233] width 288 height 51
click at [842, 192] on button "submit" at bounding box center [855, 185] width 26 height 26
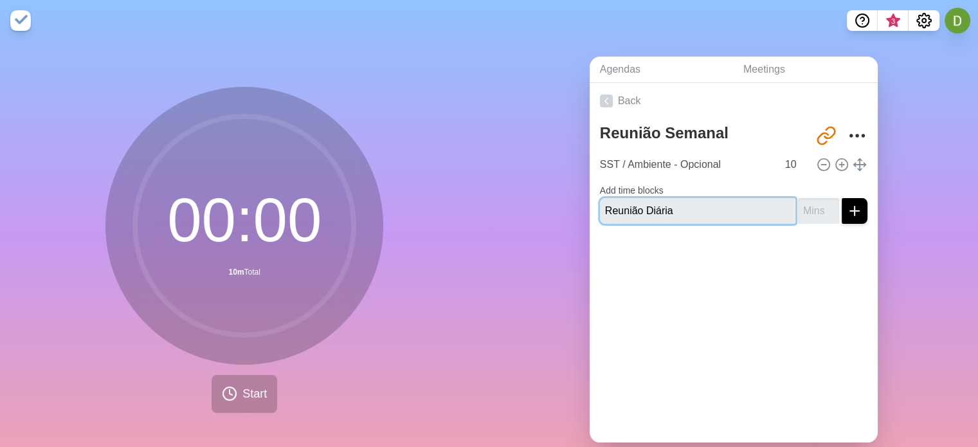
type input "Reunião Diária"
click at [798, 207] on input "number" at bounding box center [818, 211] width 41 height 26
type input "35"
click at [847, 207] on icon "submit" at bounding box center [854, 210] width 15 height 15
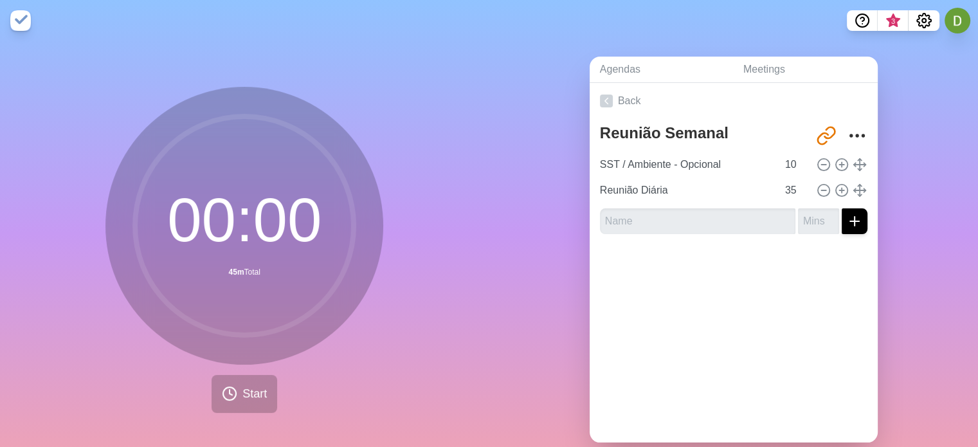
click at [769, 286] on div at bounding box center [734, 269] width 288 height 51
click at [639, 214] on input "text" at bounding box center [698, 221] width 196 height 26
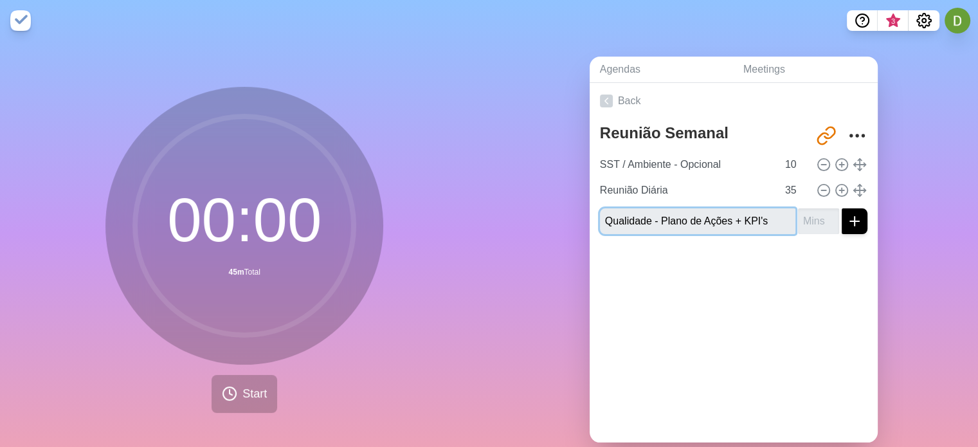
type input "Qualidade - Plano de Ações + KPI's"
click at [816, 216] on input "1" at bounding box center [818, 221] width 41 height 26
type input "15"
click at [843, 228] on button "submit" at bounding box center [855, 221] width 26 height 26
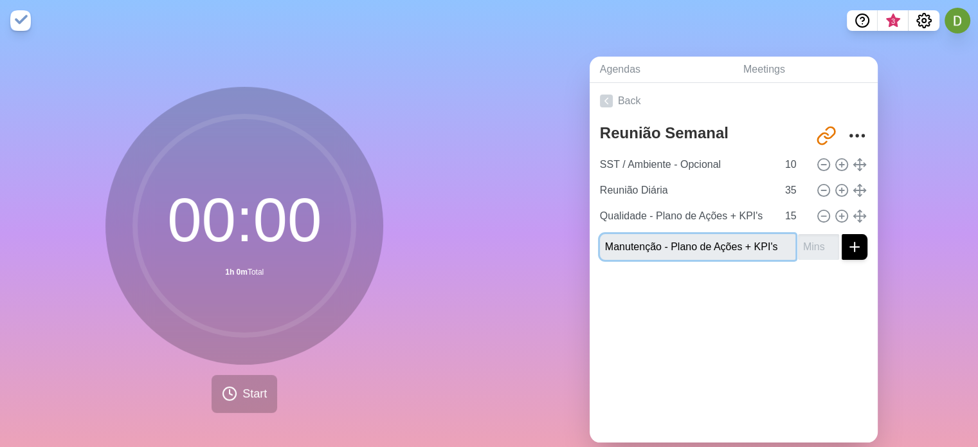
type input "Manutenção - Plano de Ações + KPI's"
click at [905, 250] on div "Agendas Meetings Back Reunião Semanal http://timeblocks.co/gOLHD2JFQXrAofmh6R48…" at bounding box center [735, 254] width 490 height 427
click at [802, 241] on input "number" at bounding box center [818, 247] width 41 height 26
type input "15"
click at [847, 246] on icon "submit" at bounding box center [854, 246] width 15 height 15
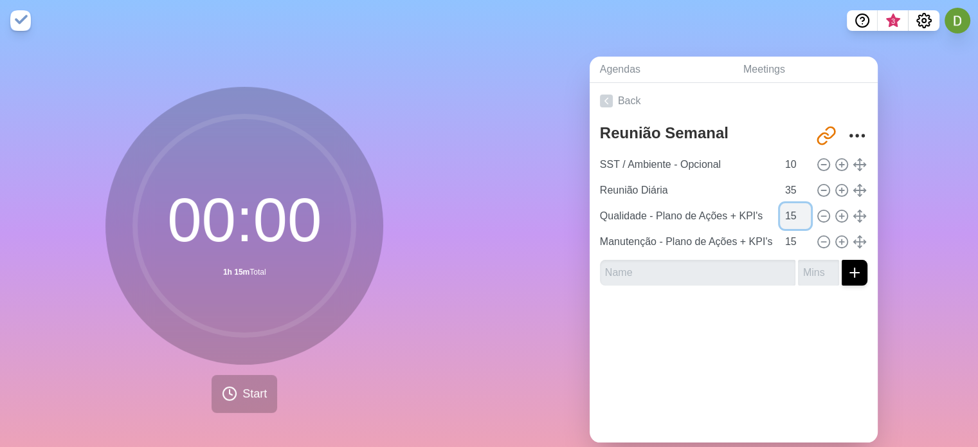
drag, startPoint x: 780, startPoint y: 216, endPoint x: 769, endPoint y: 214, distance: 11.0
click at [780, 214] on input "15" at bounding box center [795, 216] width 31 height 26
type input "20"
click at [780, 241] on input "15" at bounding box center [795, 242] width 31 height 26
drag, startPoint x: 780, startPoint y: 241, endPoint x: 754, endPoint y: 241, distance: 26.4
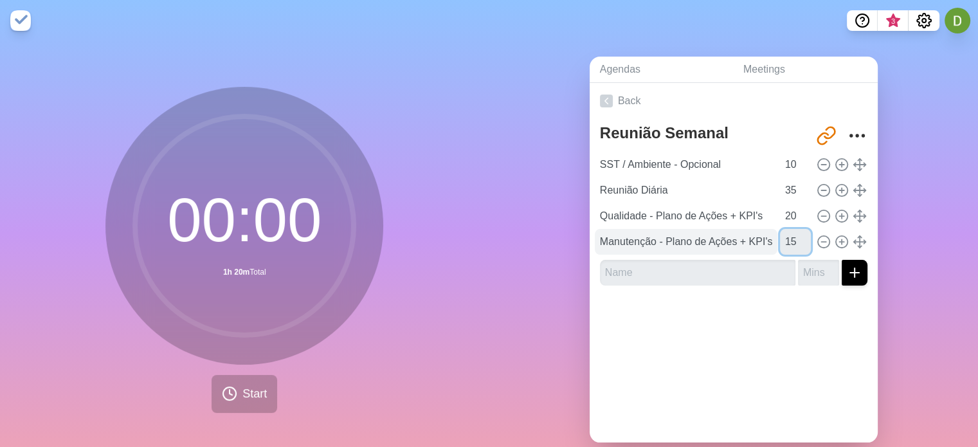
click at [754, 241] on div "Manutenção - Plano de Ações + KPI's 15" at bounding box center [734, 242] width 278 height 26
type input "20"
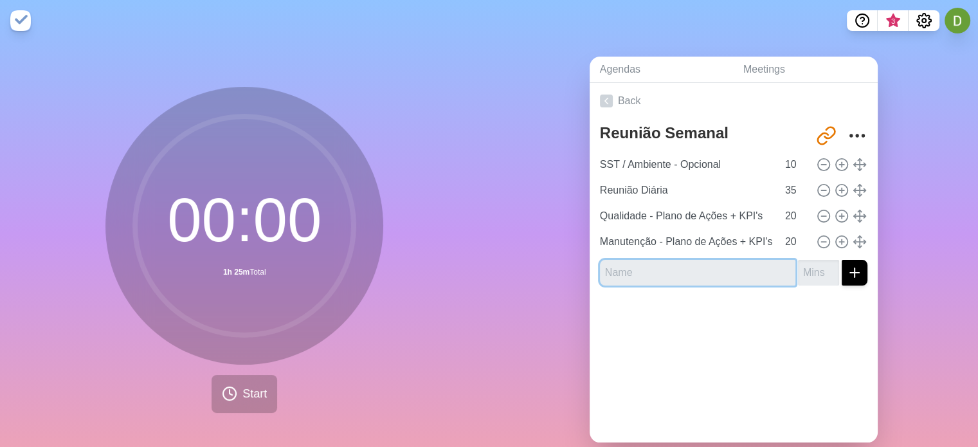
click at [659, 270] on input "text" at bounding box center [698, 273] width 196 height 26
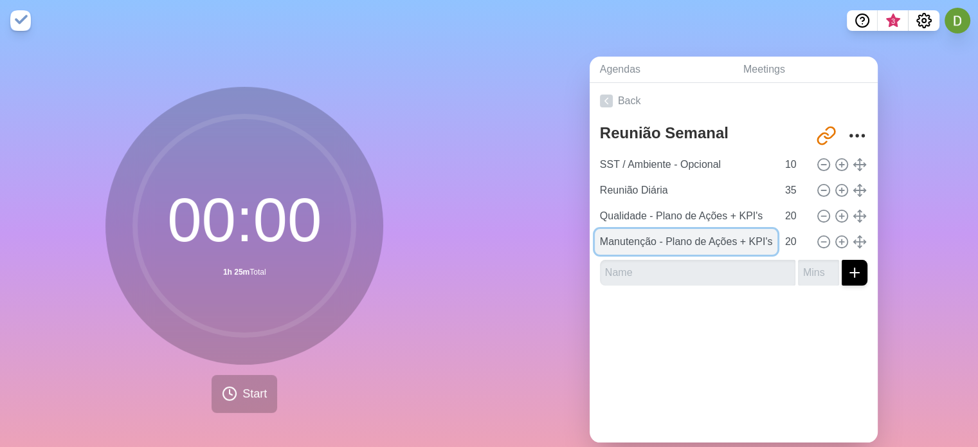
scroll to position [0, 8]
drag, startPoint x: 599, startPoint y: 243, endPoint x: 762, endPoint y: 240, distance: 163.4
click at [762, 240] on input "Manutenção - Plano de Ações + KPI's" at bounding box center [686, 242] width 183 height 26
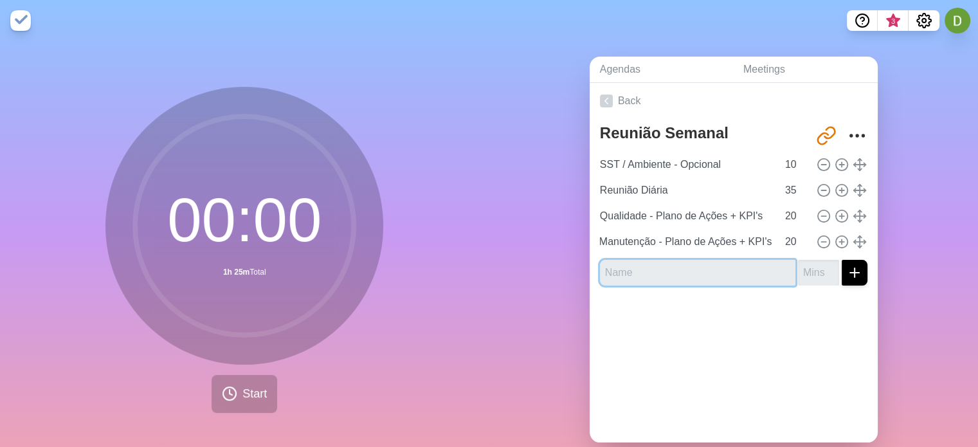
click at [680, 270] on input "text" at bounding box center [698, 273] width 196 height 26
paste input "Manutenção - Plano de Ações + KPI's"
drag, startPoint x: 657, startPoint y: 269, endPoint x: 586, endPoint y: 268, distance: 70.8
click at [590, 268] on div "Reunião Semanal http://timeblocks.co/gOLHD2JFQXrAofmh6R48 SST / Ambiente - Opci…" at bounding box center [734, 207] width 288 height 177
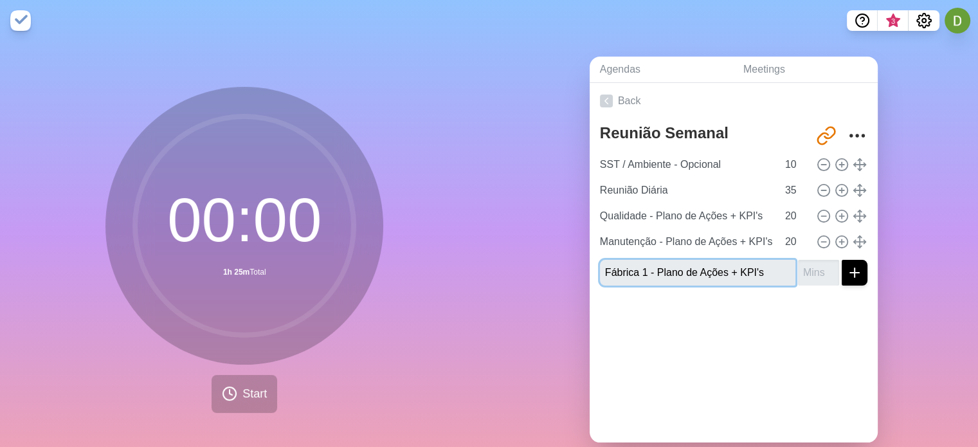
type input "Fábrica 1 - Plano de Ações + KPI's"
click at [798, 269] on input "number" at bounding box center [818, 273] width 41 height 26
type input "20"
click at [847, 273] on icon "submit" at bounding box center [854, 272] width 15 height 15
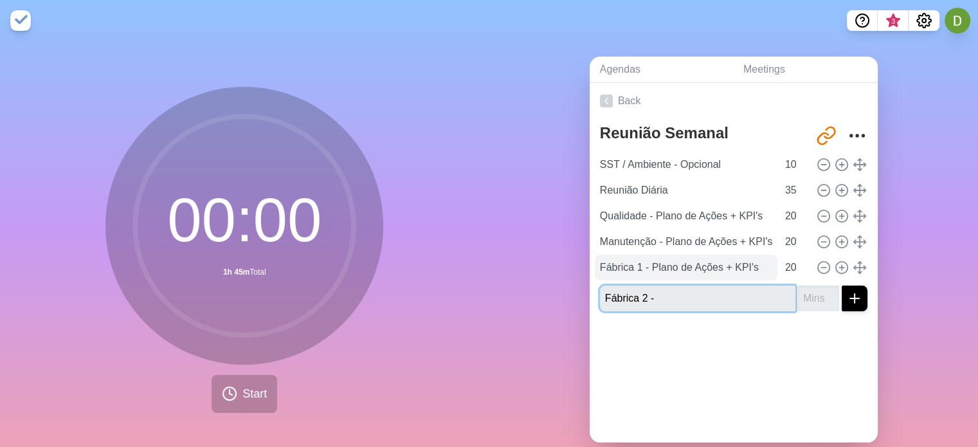
paste input "Manutenção - Plano de Ações + KPI's"
drag, startPoint x: 668, startPoint y: 298, endPoint x: 652, endPoint y: 299, distance: 15.5
click at [652, 299] on input "Fábrica 2 - Manutenção - Plano de Ações + KPI's" at bounding box center [698, 299] width 196 height 26
type input "Fábrica 2 - Plano de Ações + KPI's"
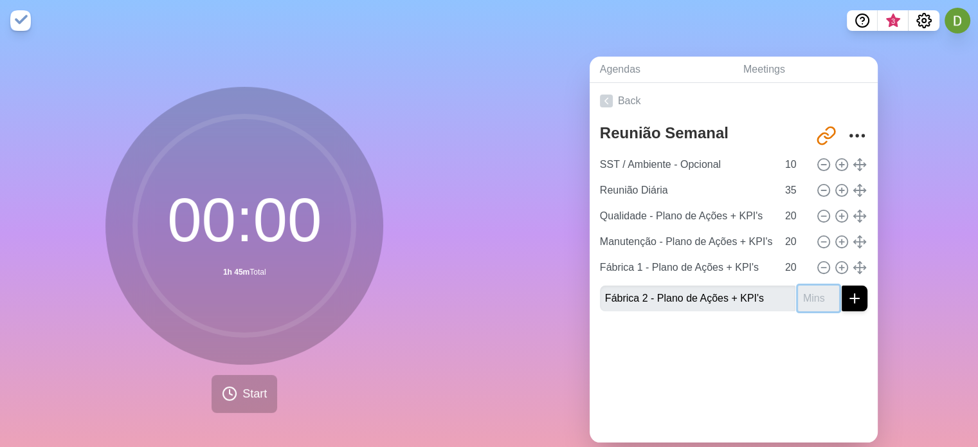
click at [807, 291] on input "number" at bounding box center [818, 299] width 41 height 26
type input "20"
click at [847, 302] on icon "submit" at bounding box center [854, 298] width 15 height 15
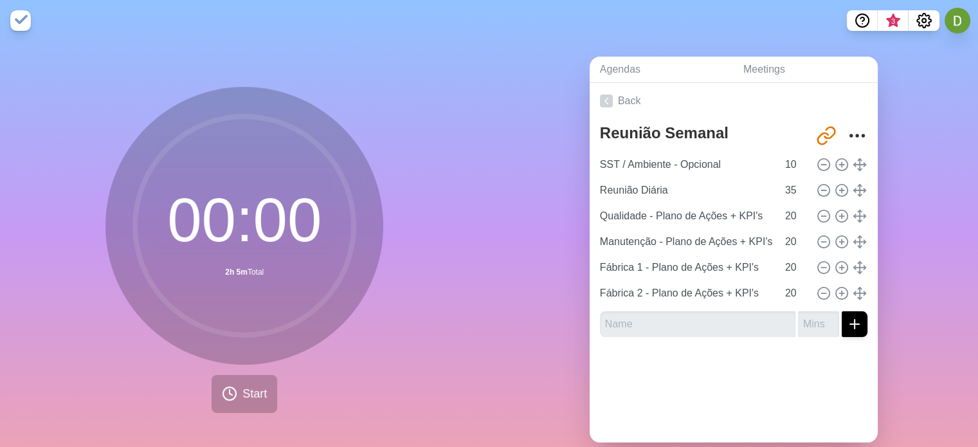
click at [748, 362] on div at bounding box center [734, 372] width 288 height 51
click at [639, 318] on input "text" at bounding box center [698, 324] width 196 height 26
type input "O"
type input "Alertas / Novidades"
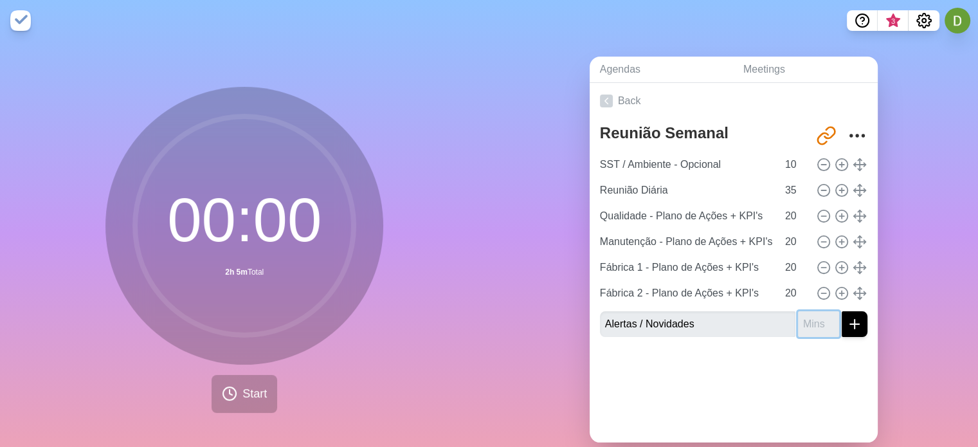
click at [798, 315] on input "number" at bounding box center [818, 324] width 41 height 26
type input "10"
click at [847, 318] on icon "submit" at bounding box center [854, 324] width 15 height 15
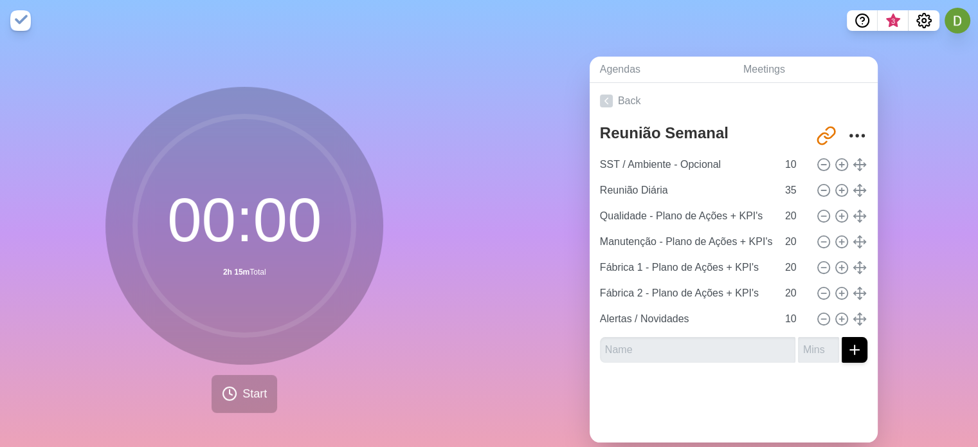
click at [746, 399] on div at bounding box center [734, 398] width 288 height 51
click at [684, 349] on input "text" at bounding box center [698, 350] width 196 height 26
drag, startPoint x: 778, startPoint y: 339, endPoint x: 809, endPoint y: 344, distance: 30.7
click at [781, 339] on div "Semolaria" at bounding box center [734, 350] width 268 height 26
type input "Semolaria"
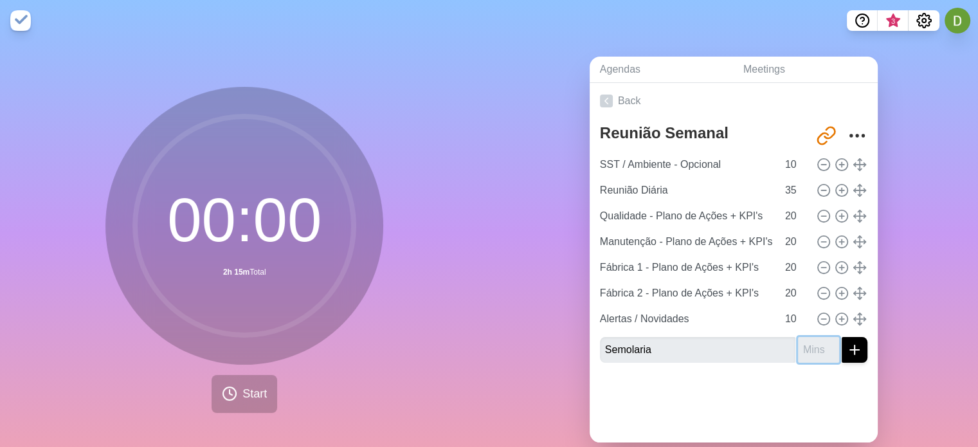
click at [809, 344] on input "number" at bounding box center [818, 350] width 41 height 26
type input "20"
click at [842, 337] on button "submit" at bounding box center [855, 350] width 26 height 26
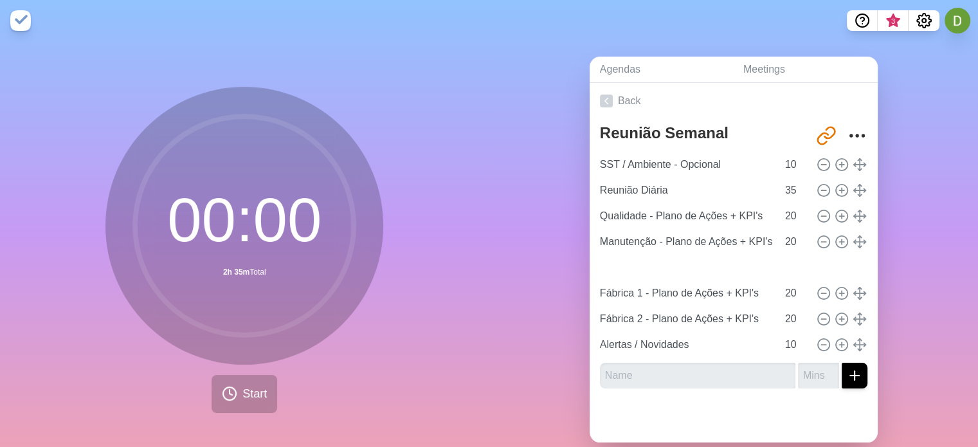
type input "Semolaria"
type input "Fábrica 1 - Plano de Ações + KPI's"
type input "Fábrica 2 - Plano de Ações + KPI's"
type input "20"
type input "Alertas / Novidades"
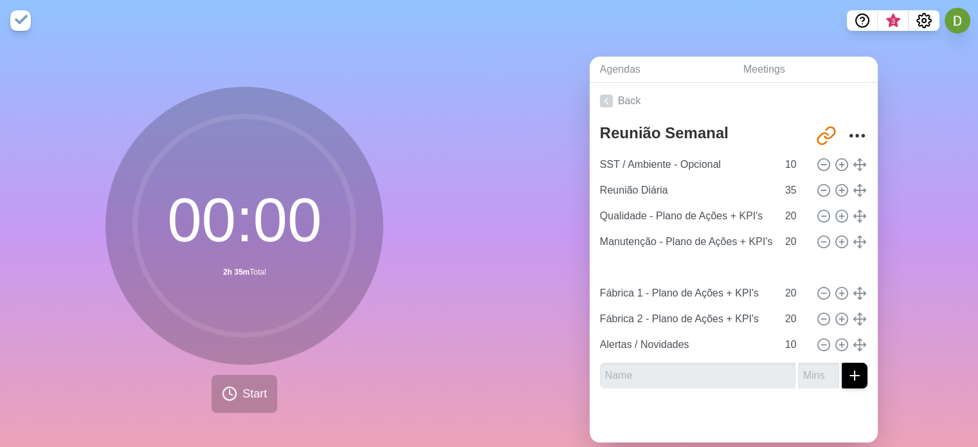
type input "10"
click at [608, 100] on link "Back" at bounding box center [734, 101] width 288 height 36
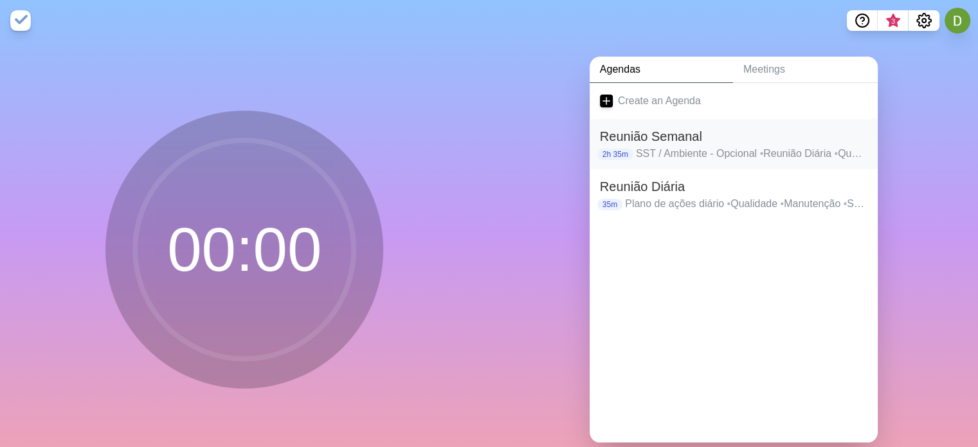
click at [645, 146] on p "SST / Ambiente - Opcional • Reunião Diária • Qualidade - Plano de Ações + KPI's…" at bounding box center [752, 153] width 232 height 15
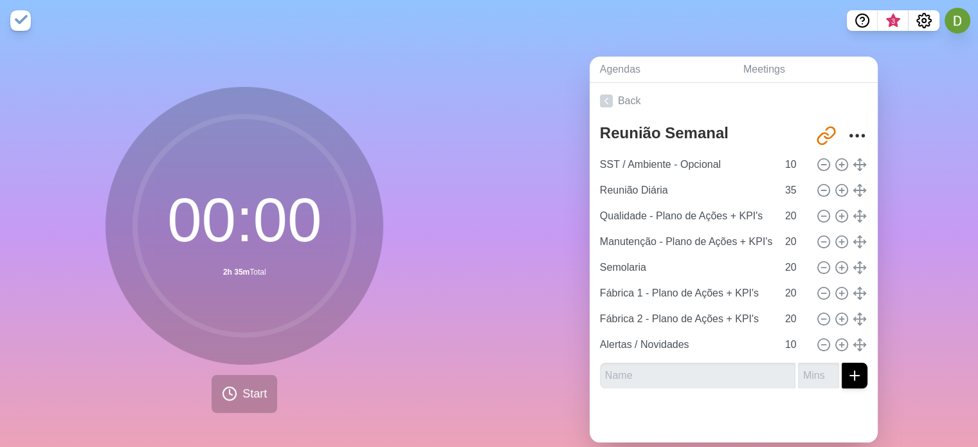
click at [902, 198] on div "Agendas Meetings Back Reunião Semanal http://timeblocks.co/gOLHD2JFQXrAofmh6R48…" at bounding box center [735, 254] width 490 height 427
click at [780, 163] on input "10" at bounding box center [795, 165] width 31 height 26
drag, startPoint x: 782, startPoint y: 163, endPoint x: 772, endPoint y: 164, distance: 9.7
click at [780, 164] on input "10" at bounding box center [795, 165] width 31 height 26
type input "5"
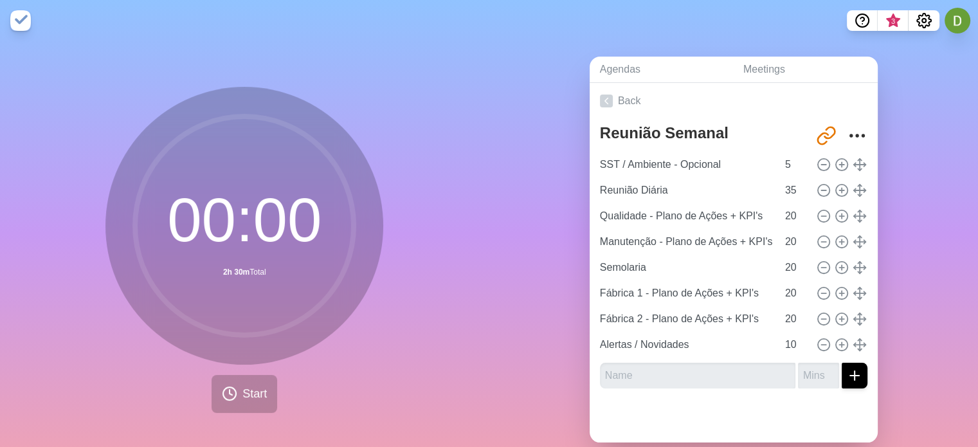
click at [877, 164] on div "Agendas Meetings Back Reunião Semanal http://timeblocks.co/gOLHD2JFQXrAofmh6R48…" at bounding box center [735, 254] width 490 height 427
drag, startPoint x: 780, startPoint y: 239, endPoint x: 766, endPoint y: 239, distance: 14.2
click at [780, 239] on input "20" at bounding box center [795, 242] width 31 height 26
type input "15"
click at [784, 264] on input "20" at bounding box center [795, 268] width 31 height 26
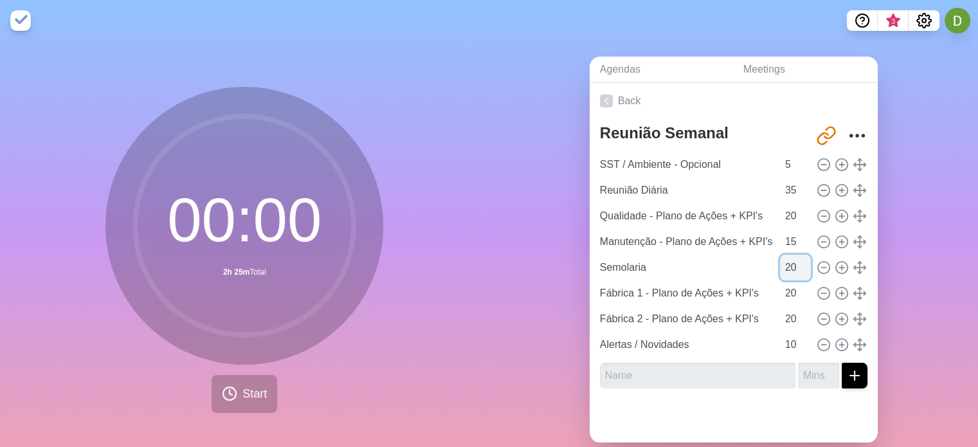
type input "2"
type input "15"
click at [782, 290] on input "20" at bounding box center [795, 293] width 31 height 26
type input "2"
type input "15"
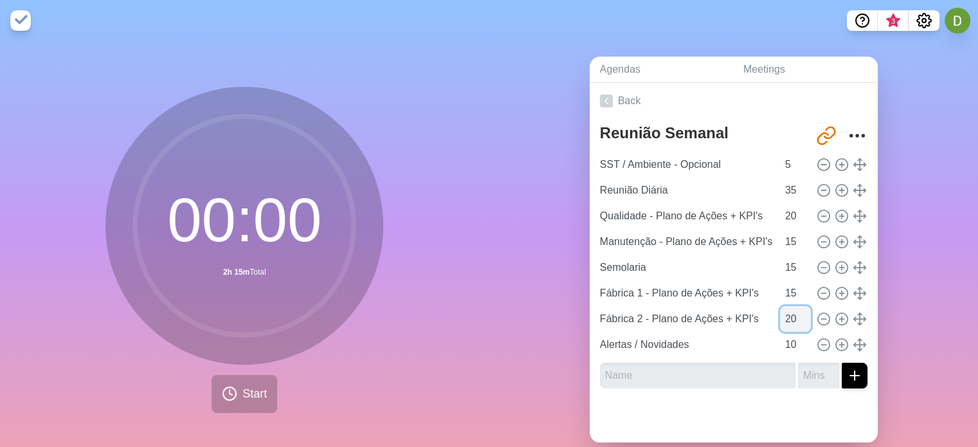
click at [780, 323] on input "20" at bounding box center [795, 319] width 31 height 26
type input "2"
type input "15"
click at [941, 333] on div "Agendas Meetings Back Reunião Semanal http://timeblocks.co/gOLHD2JFQXrAofmh6R48…" at bounding box center [735, 254] width 490 height 427
drag, startPoint x: 782, startPoint y: 345, endPoint x: 762, endPoint y: 345, distance: 19.9
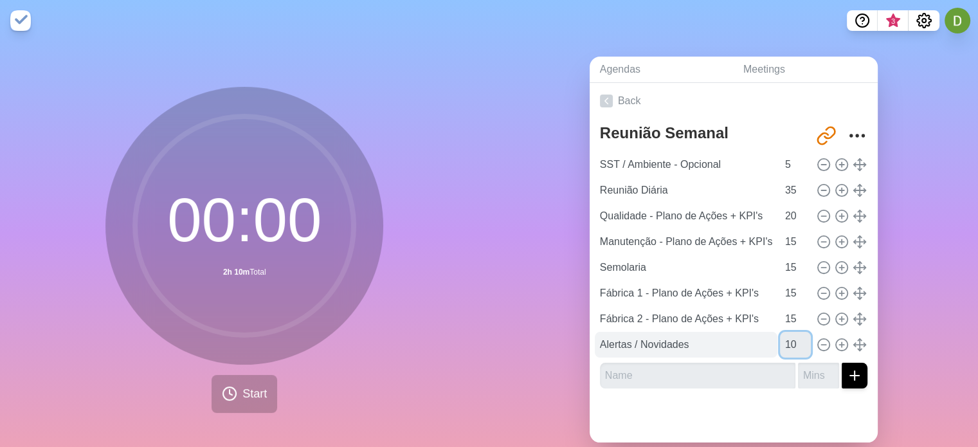
click at [762, 345] on div "Alertas / Novidades 10" at bounding box center [734, 345] width 278 height 26
type input "5"
click at [923, 337] on div "Agendas Meetings Back Reunião Semanal http://timeblocks.co/gOLHD2JFQXrAofmh6R48…" at bounding box center [735, 254] width 490 height 427
click at [919, 319] on div "Agendas Meetings Back Reunião Semanal http://timeblocks.co/gOLHD2JFQXrAofmh6R48…" at bounding box center [735, 254] width 490 height 427
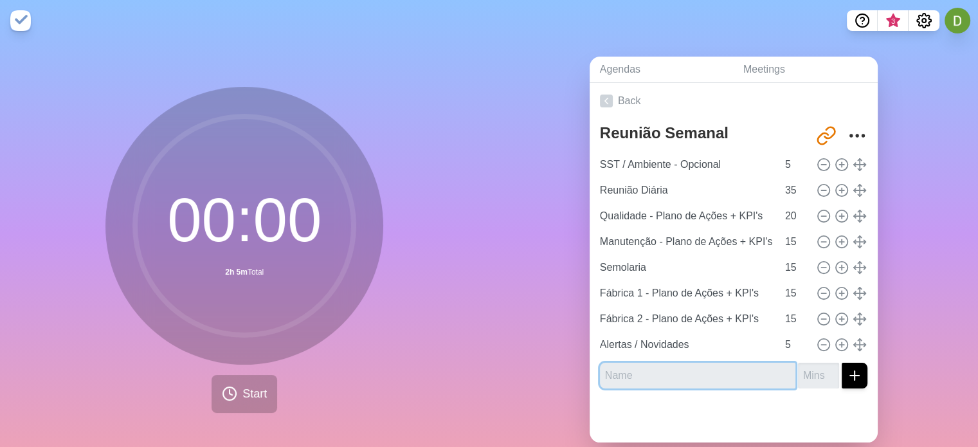
click at [700, 372] on input "text" at bounding box center [698, 376] width 196 height 26
type input "Sequenciamento"
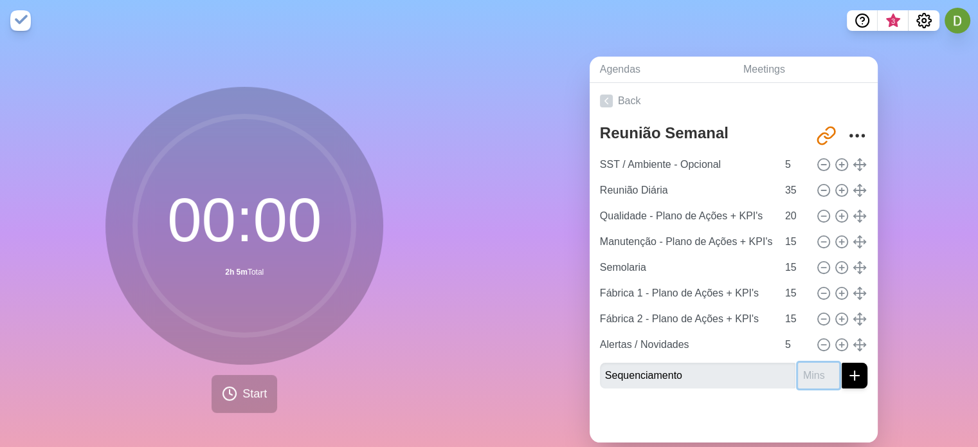
click at [808, 370] on input "number" at bounding box center [818, 376] width 41 height 26
type input "10"
click at [847, 369] on icon "submit" at bounding box center [854, 375] width 15 height 15
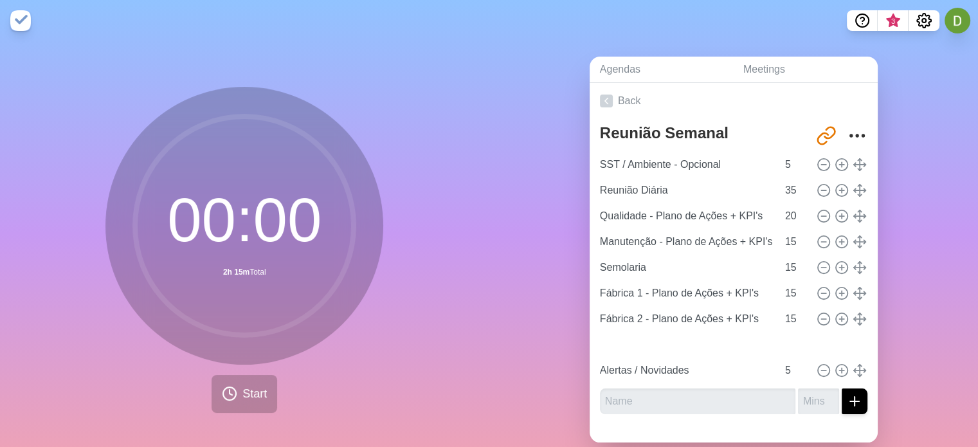
type input "Sequenciamento"
type input "10"
type input "Alertas / Novidades"
type input "5"
click at [944, 342] on div "Agendas Meetings Back Reunião Semanal http://timeblocks.co/gOLHD2JFQXrAofmh6R48…" at bounding box center [735, 254] width 490 height 427
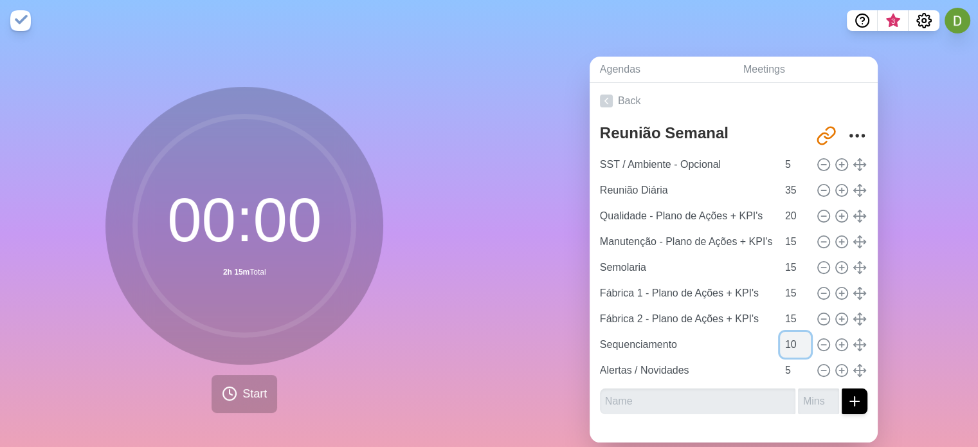
click at [780, 338] on input "10" at bounding box center [795, 345] width 31 height 26
drag, startPoint x: 783, startPoint y: 344, endPoint x: 762, endPoint y: 341, distance: 21.5
click at [762, 341] on div "Sequenciamento 10" at bounding box center [734, 345] width 278 height 26
type input "5"
click at [898, 324] on div "Agendas Meetings Back Reunião Semanal http://timeblocks.co/gOLHD2JFQXrAofmh6R48…" at bounding box center [735, 254] width 490 height 427
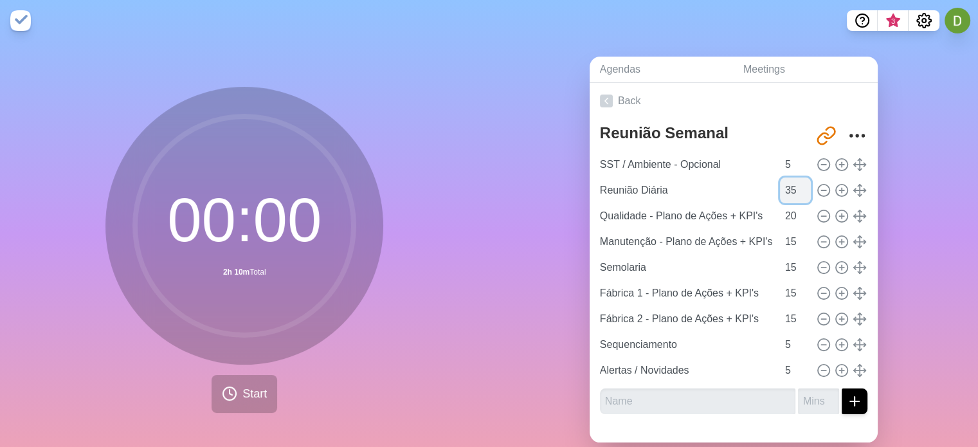
click at [780, 193] on input "35" at bounding box center [795, 191] width 31 height 26
drag, startPoint x: 781, startPoint y: 192, endPoint x: 746, endPoint y: 198, distance: 35.1
click at [746, 198] on div "Reunião Diária 35" at bounding box center [734, 191] width 278 height 26
type input "25"
click at [901, 187] on div "Agendas Meetings Back Reunião Semanal http://timeblocks.co/gOLHD2JFQXrAofmh6R48…" at bounding box center [735, 254] width 490 height 427
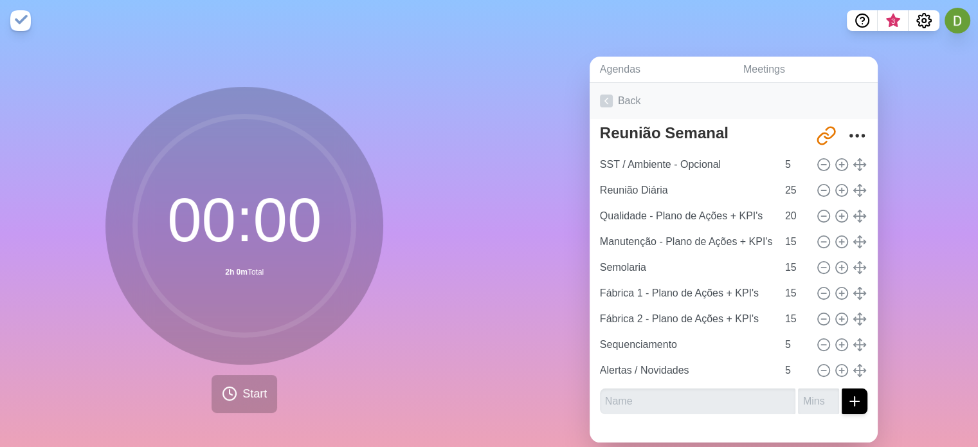
click at [614, 96] on link "Back" at bounding box center [734, 101] width 288 height 36
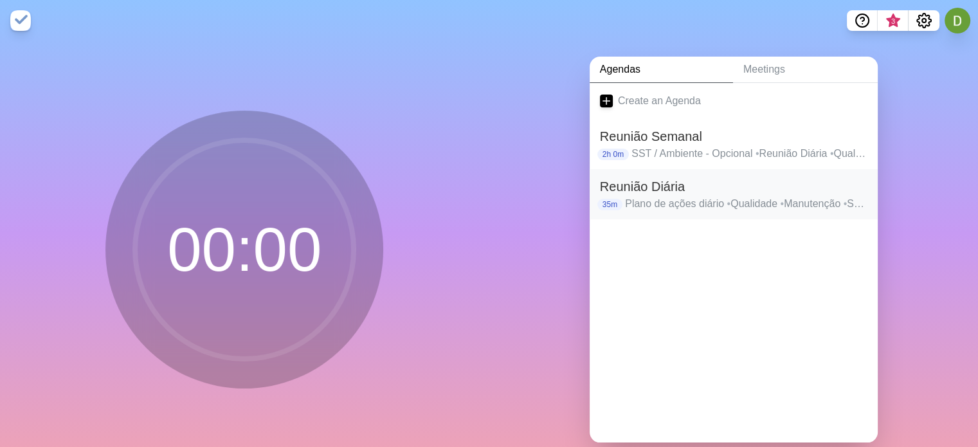
click at [672, 187] on h2 "Reunião Diária" at bounding box center [734, 186] width 268 height 19
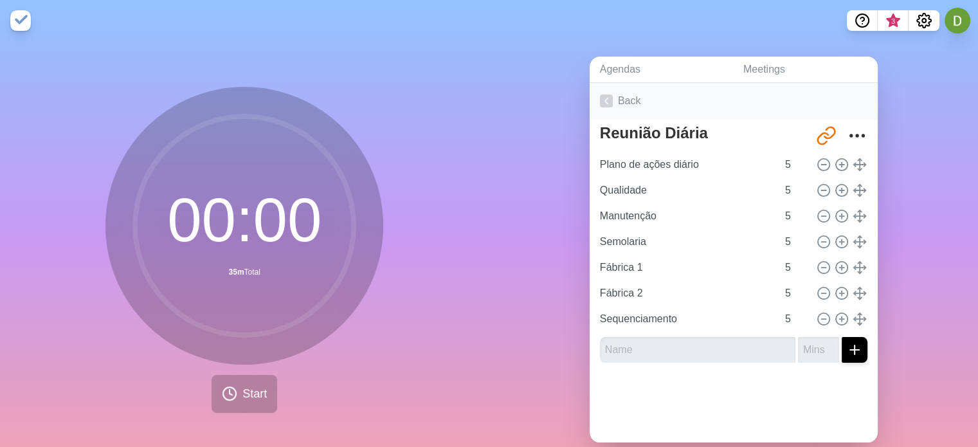
click at [605, 105] on icon at bounding box center [606, 101] width 13 height 13
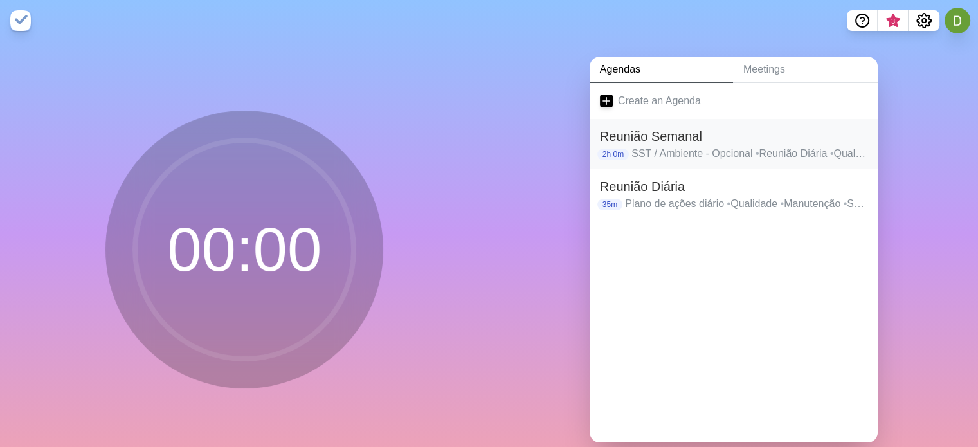
click at [637, 152] on p "SST / Ambiente - Opcional • Reunião Diária • Qualidade - Plano de Ações + KPI's…" at bounding box center [750, 153] width 236 height 15
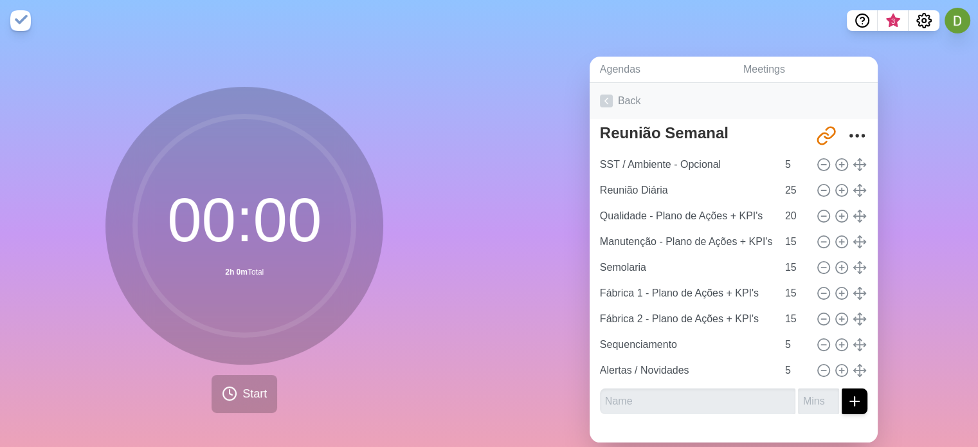
click at [614, 102] on link "Back" at bounding box center [734, 101] width 288 height 36
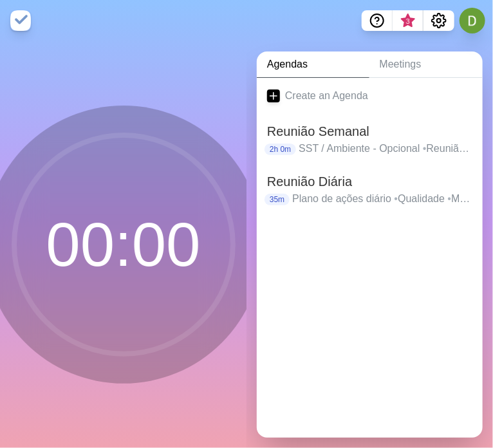
click at [17, 17] on img at bounding box center [20, 20] width 21 height 21
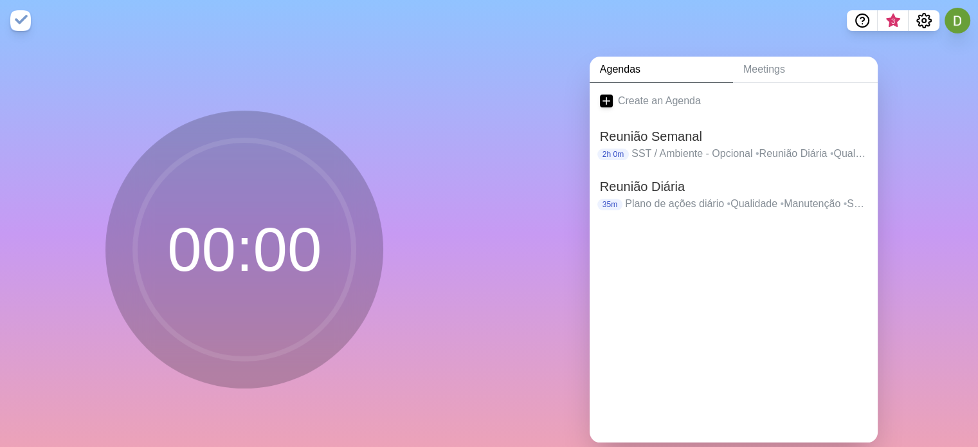
click at [896, 106] on div "Agendas Meetings Create an Agenda Reunião Semanal 2h 0m SST / Ambiente - Opcion…" at bounding box center [735, 254] width 490 height 427
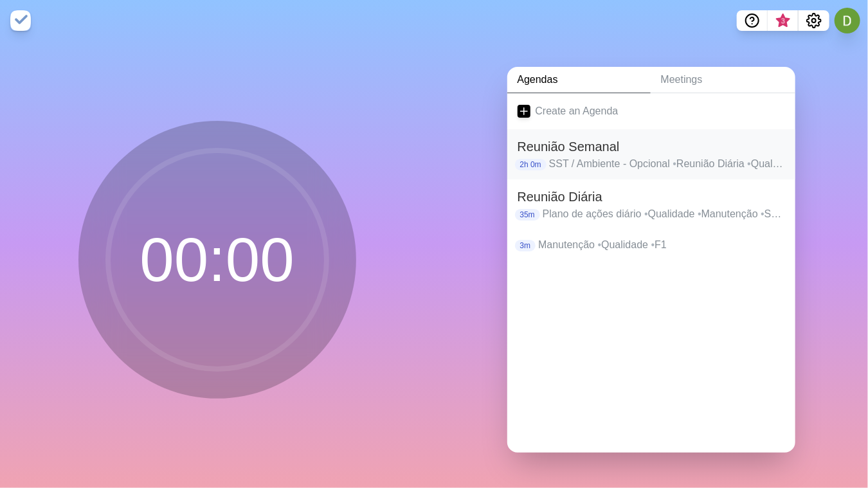
click at [585, 163] on p "SST / Ambiente - Opcional • Reunião Diária • Qualidade - Plano de Ações + KPI's…" at bounding box center [667, 163] width 236 height 15
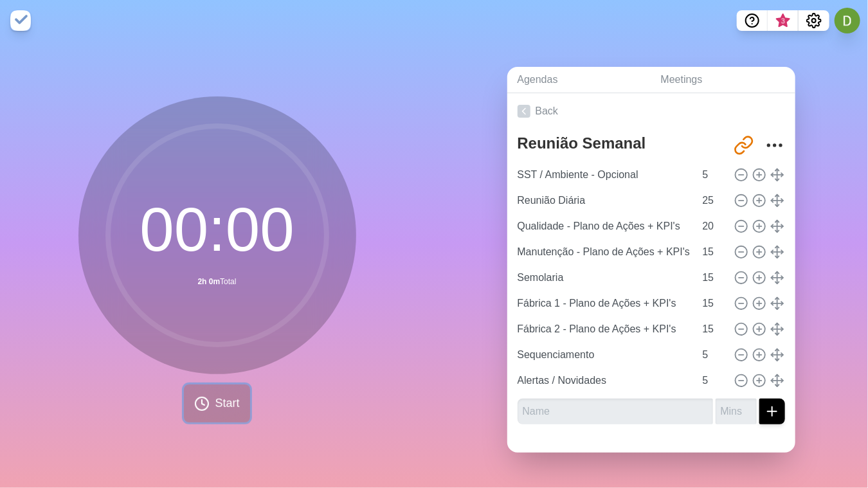
click at [200, 403] on icon at bounding box center [201, 403] width 15 height 15
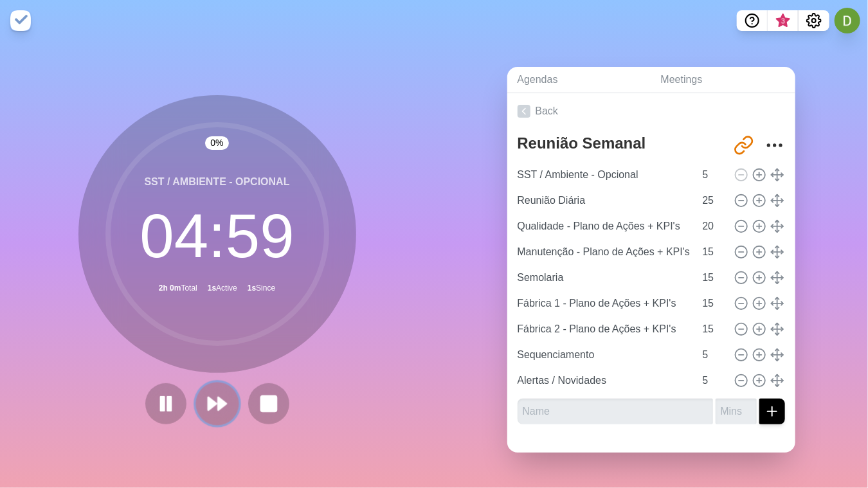
click at [210, 409] on icon at bounding box center [218, 404] width 22 height 22
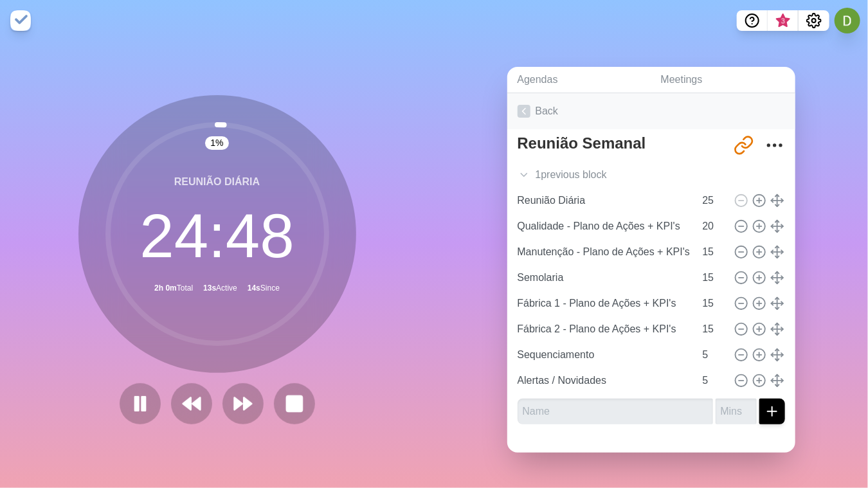
click at [535, 109] on link "Back" at bounding box center [652, 111] width 288 height 36
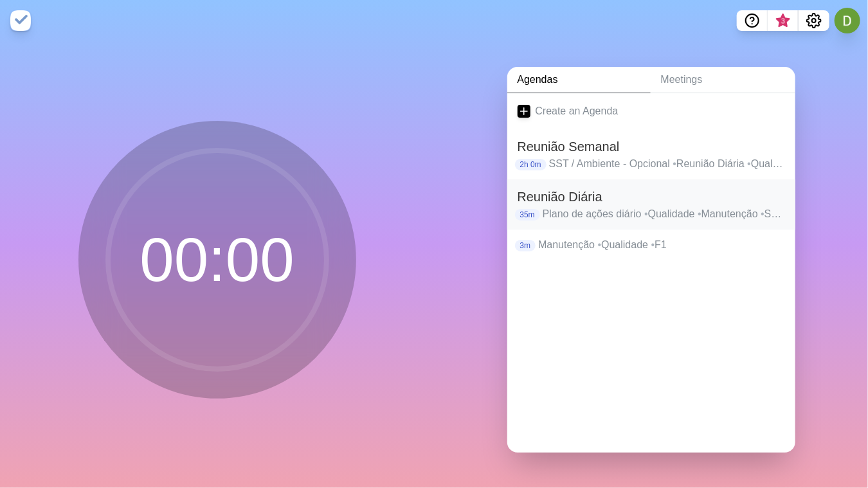
click at [579, 196] on h2 "Reunião Diária" at bounding box center [652, 196] width 268 height 19
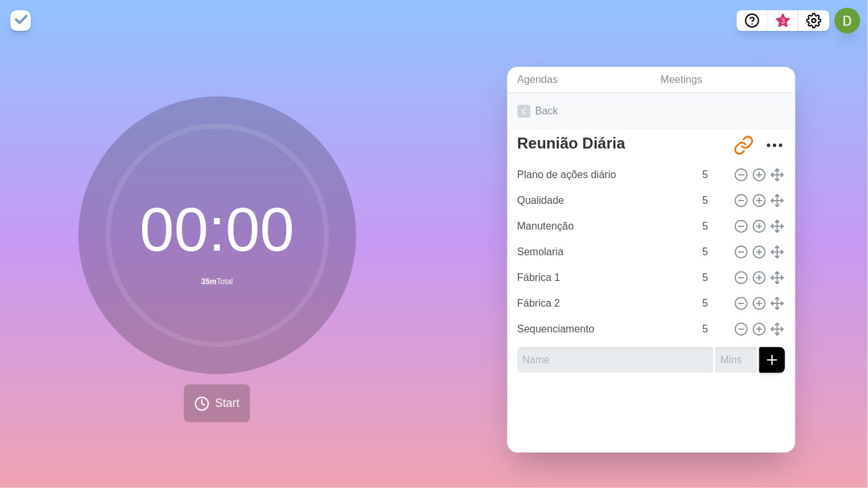
click at [536, 109] on link "Back" at bounding box center [652, 111] width 288 height 36
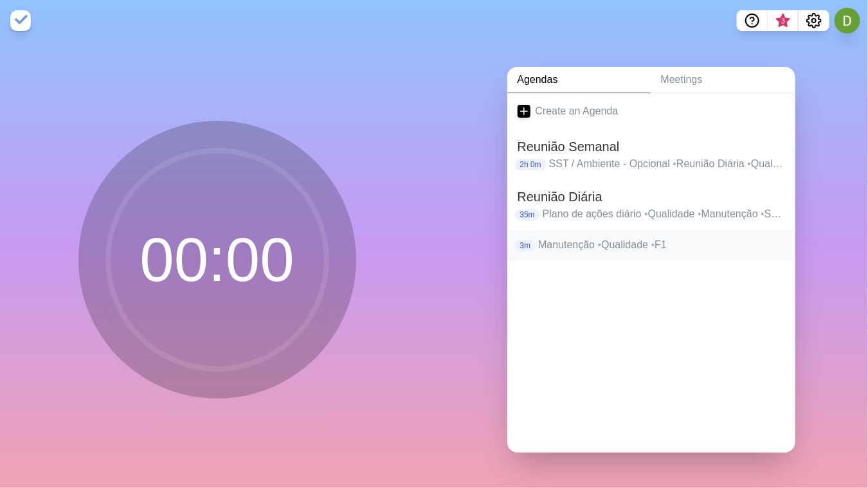
click at [576, 241] on p "Manutenção • Qualidade • F1" at bounding box center [661, 244] width 246 height 15
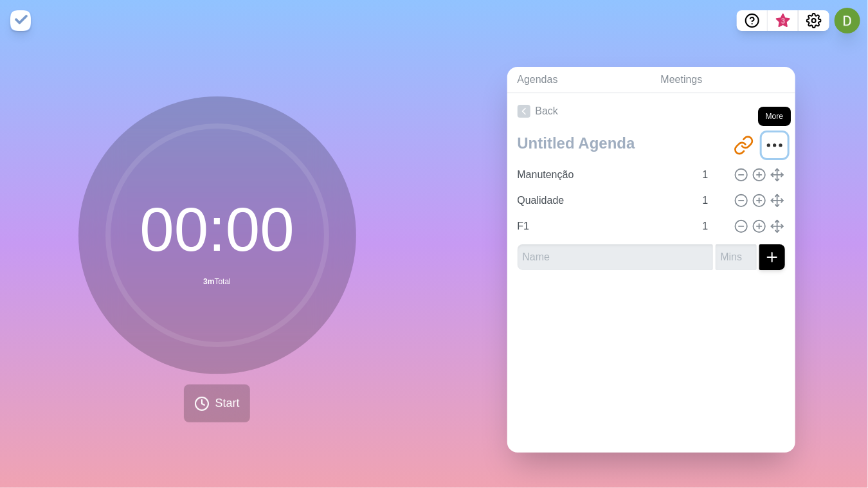
click at [667, 141] on icon "More" at bounding box center [775, 145] width 21 height 21
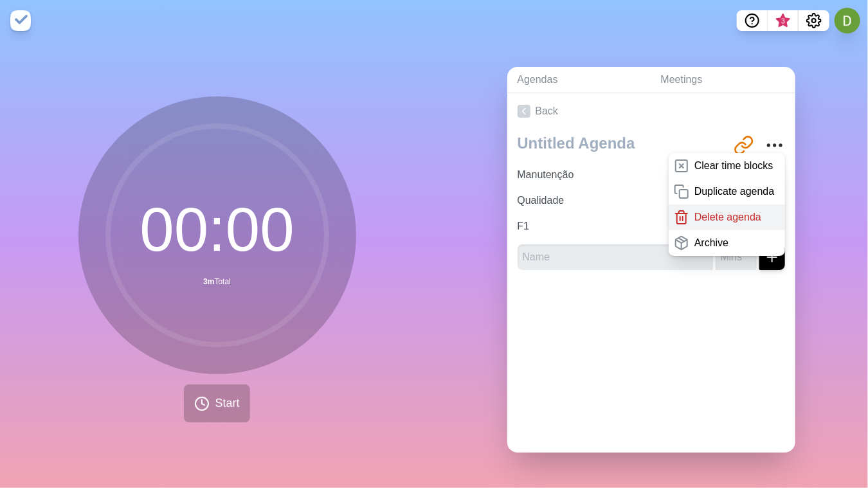
click at [667, 217] on p "Delete agenda" at bounding box center [728, 217] width 67 height 15
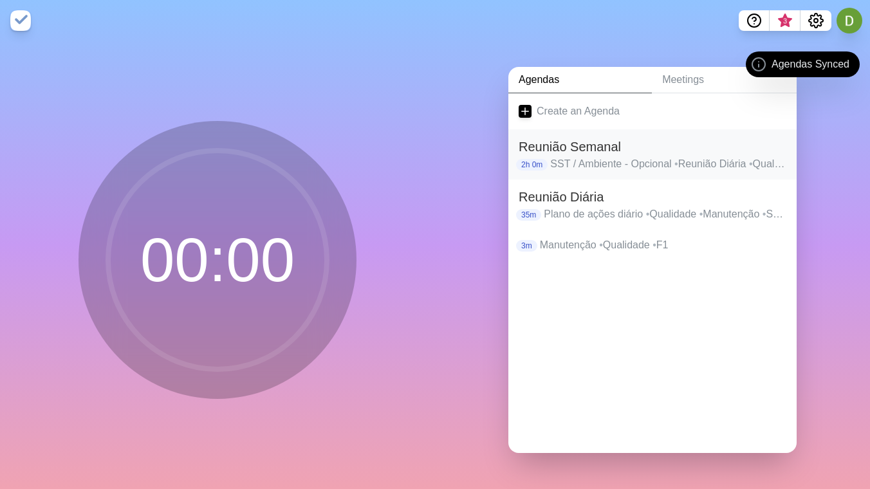
click at [552, 160] on p "SST / Ambiente - Opcional • Reunião Diária • Qualidade - Plano de Ações + KPI's…" at bounding box center [668, 163] width 236 height 15
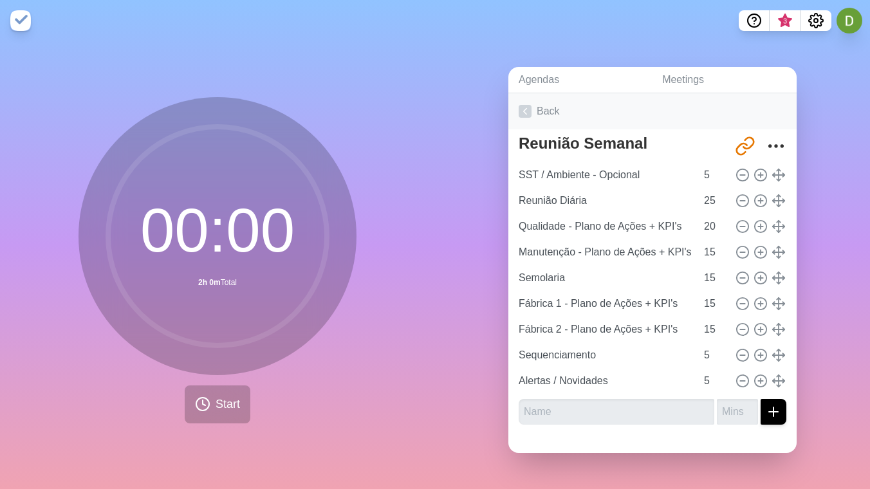
click at [511, 101] on link "Back" at bounding box center [652, 111] width 288 height 36
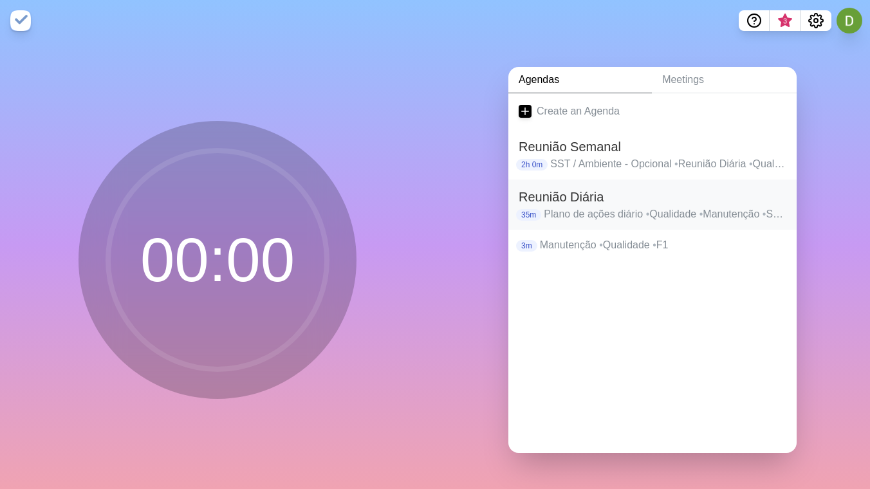
click at [546, 210] on p "Plano de ações diário • Qualidade • Manutenção • Semolaria • Fábrica 1 • Fábric…" at bounding box center [665, 214] width 243 height 15
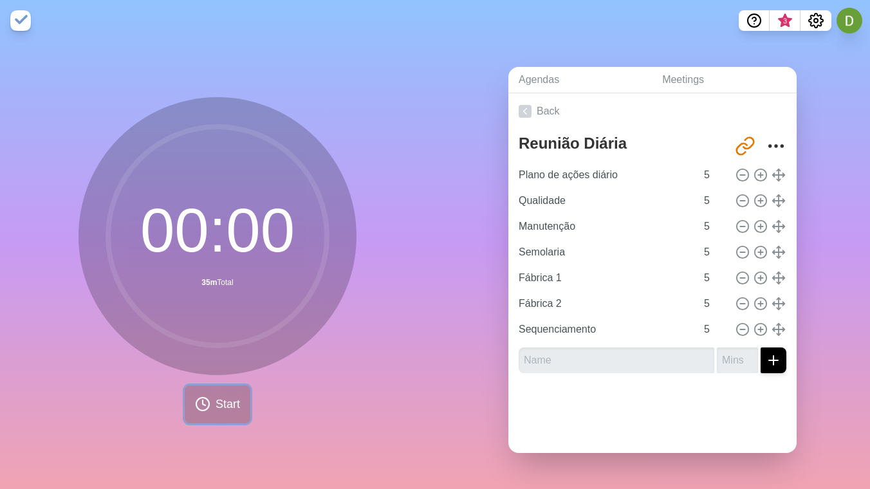
click at [217, 396] on span "Start" at bounding box center [228, 404] width 24 height 17
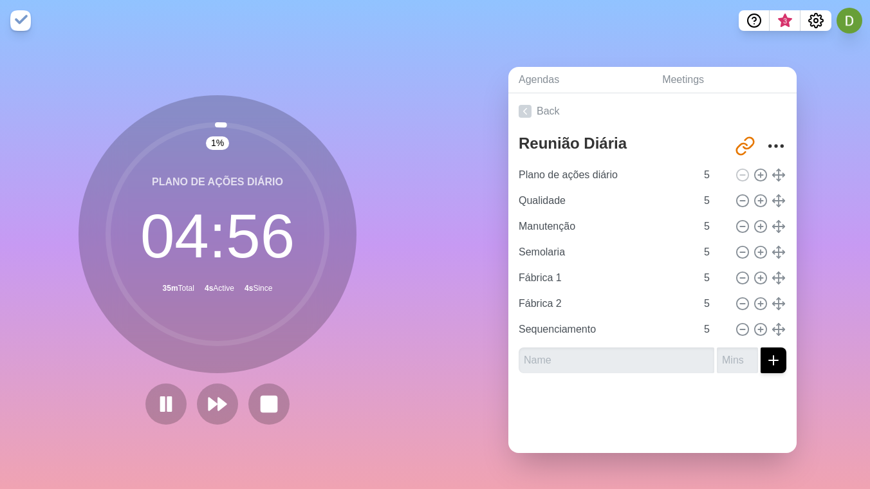
click at [867, 485] on div "Agendas Meetings Back Reunião Diária http://timeblocks.co/N6wnlQY5i0VYYn5ta2Wz …" at bounding box center [652, 265] width 435 height 448
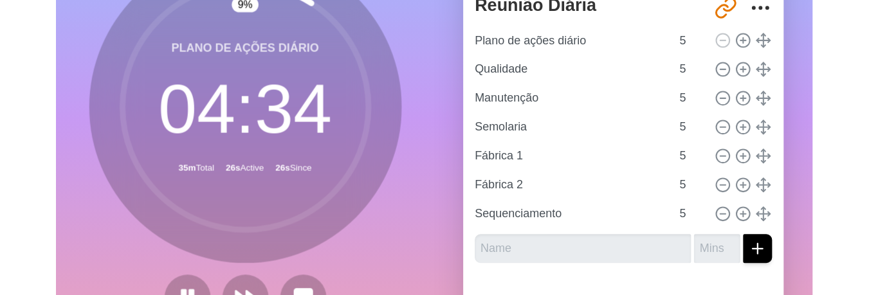
scroll to position [129, 0]
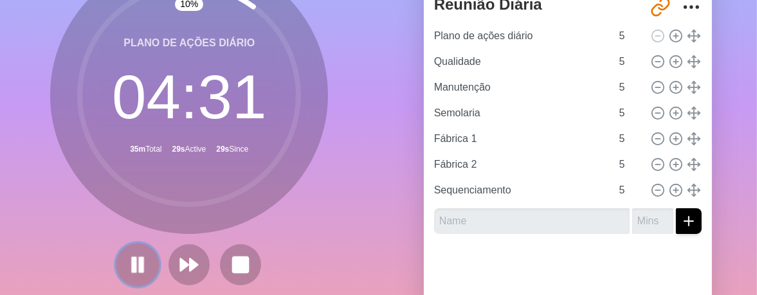
click at [129, 262] on icon at bounding box center [138, 265] width 22 height 22
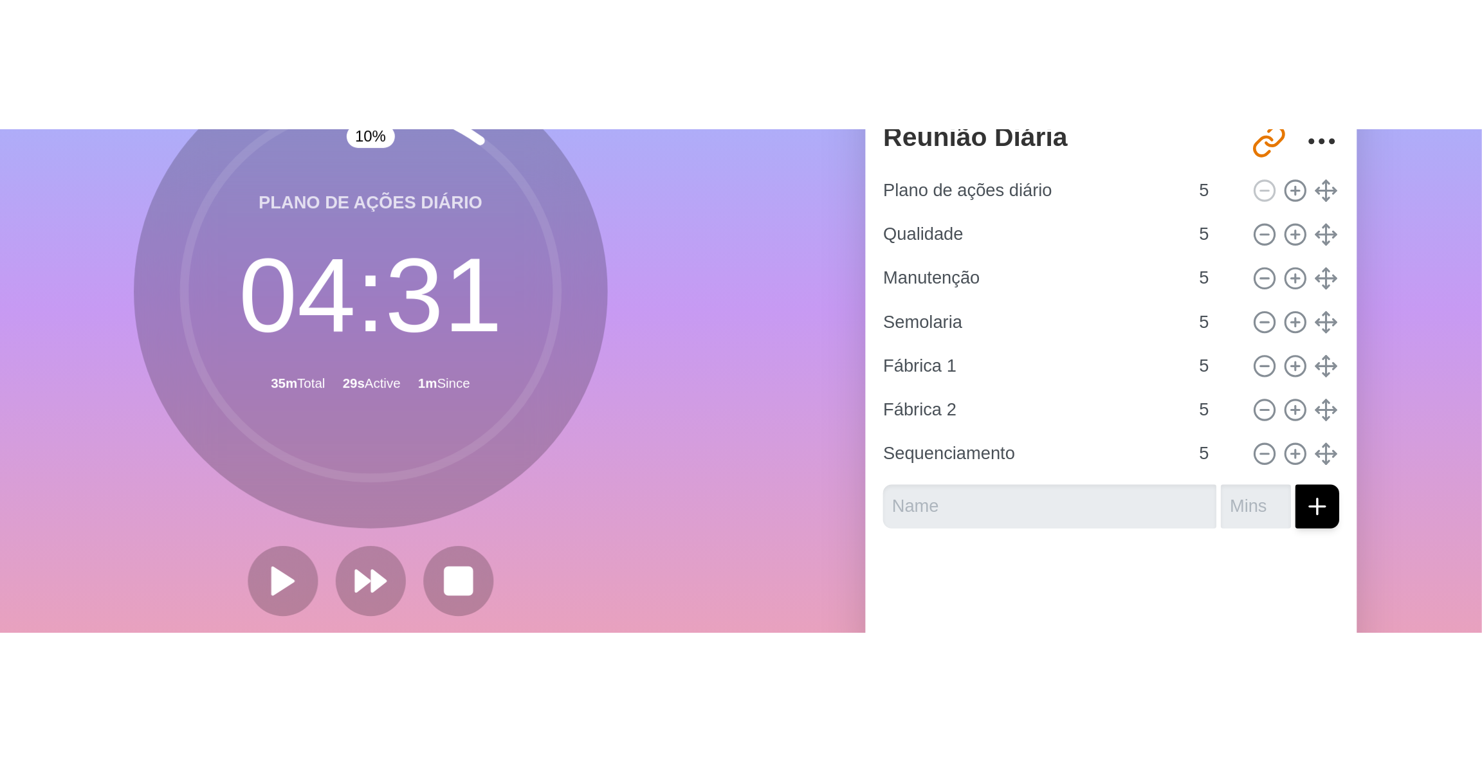
scroll to position [0, 0]
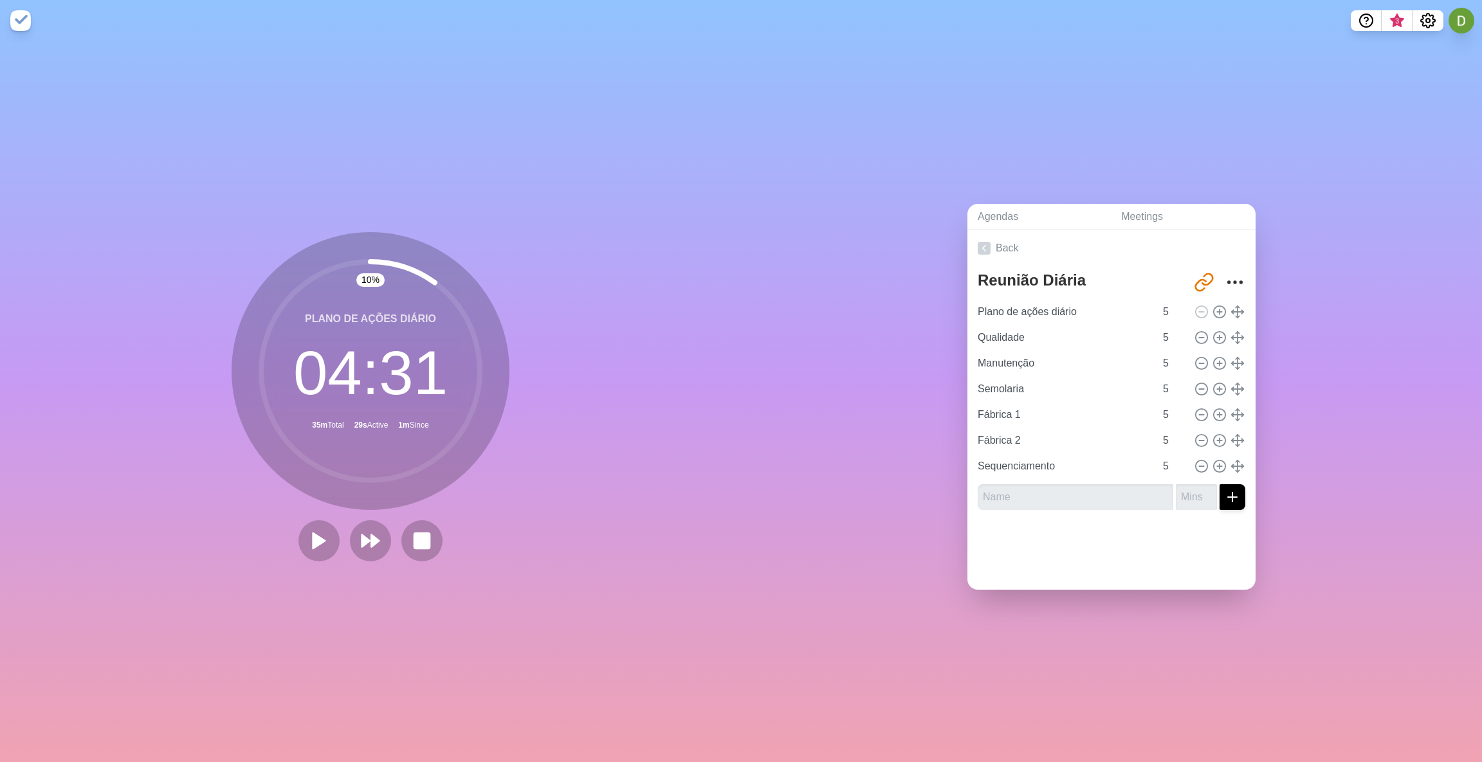
click at [20, 20] on img at bounding box center [20, 20] width 21 height 21
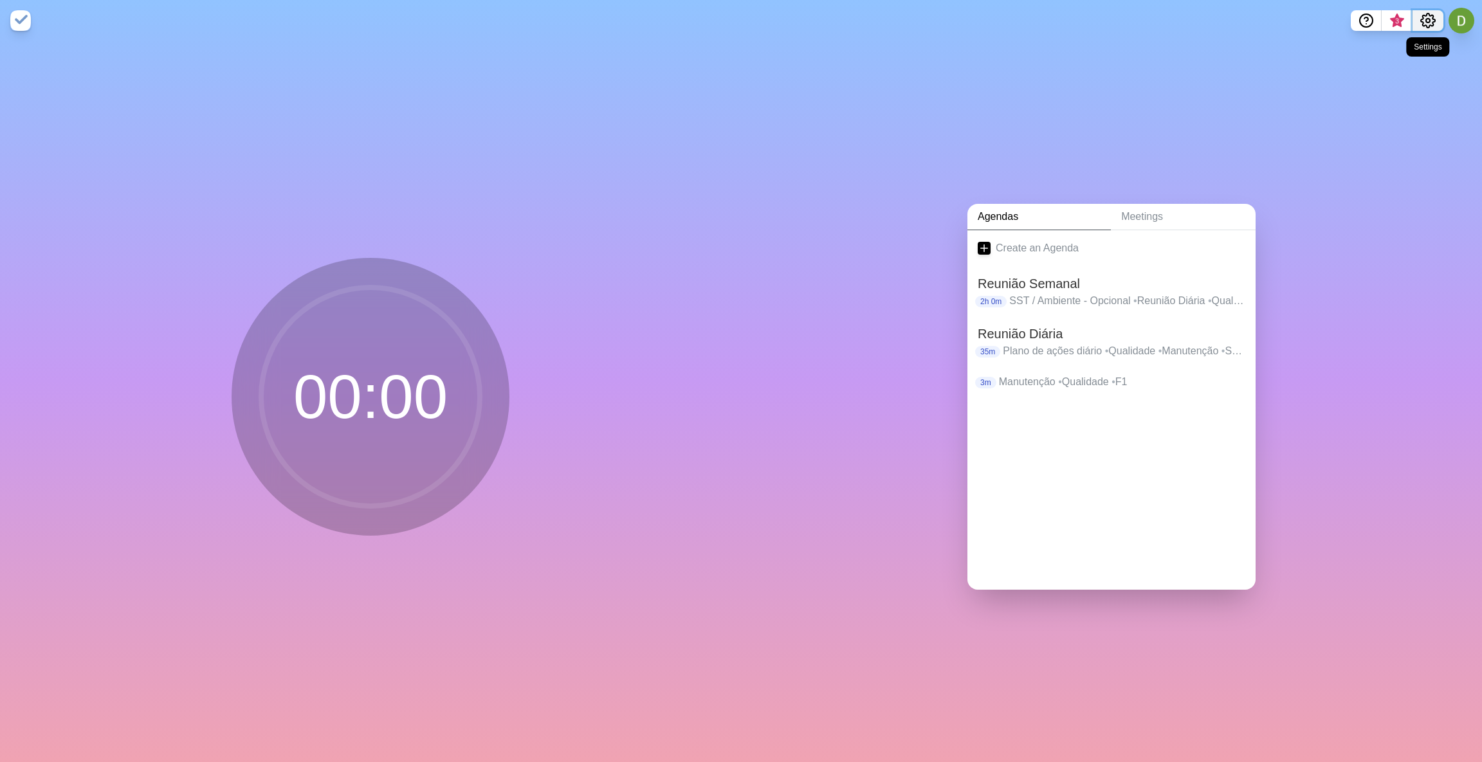
click at [869, 16] on icon "Settings" at bounding box center [1427, 20] width 15 height 15
click at [869, 57] on div "Preferences" at bounding box center [1387, 49] width 111 height 26
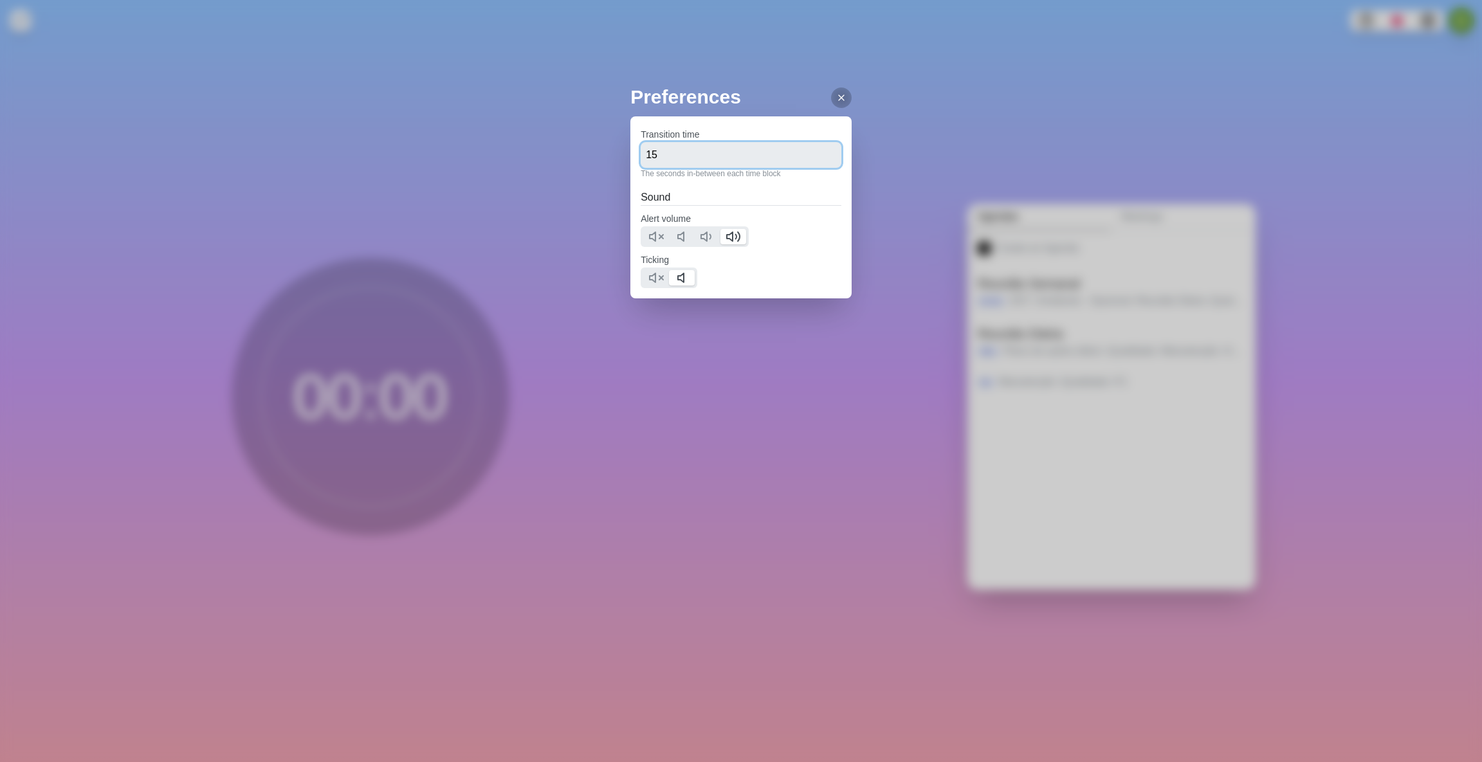
drag, startPoint x: 669, startPoint y: 161, endPoint x: 585, endPoint y: 159, distance: 83.7
click at [585, 159] on div "Preferences Transition time 15 The seconds in-between each time block Sound Ale…" at bounding box center [741, 381] width 1482 height 762
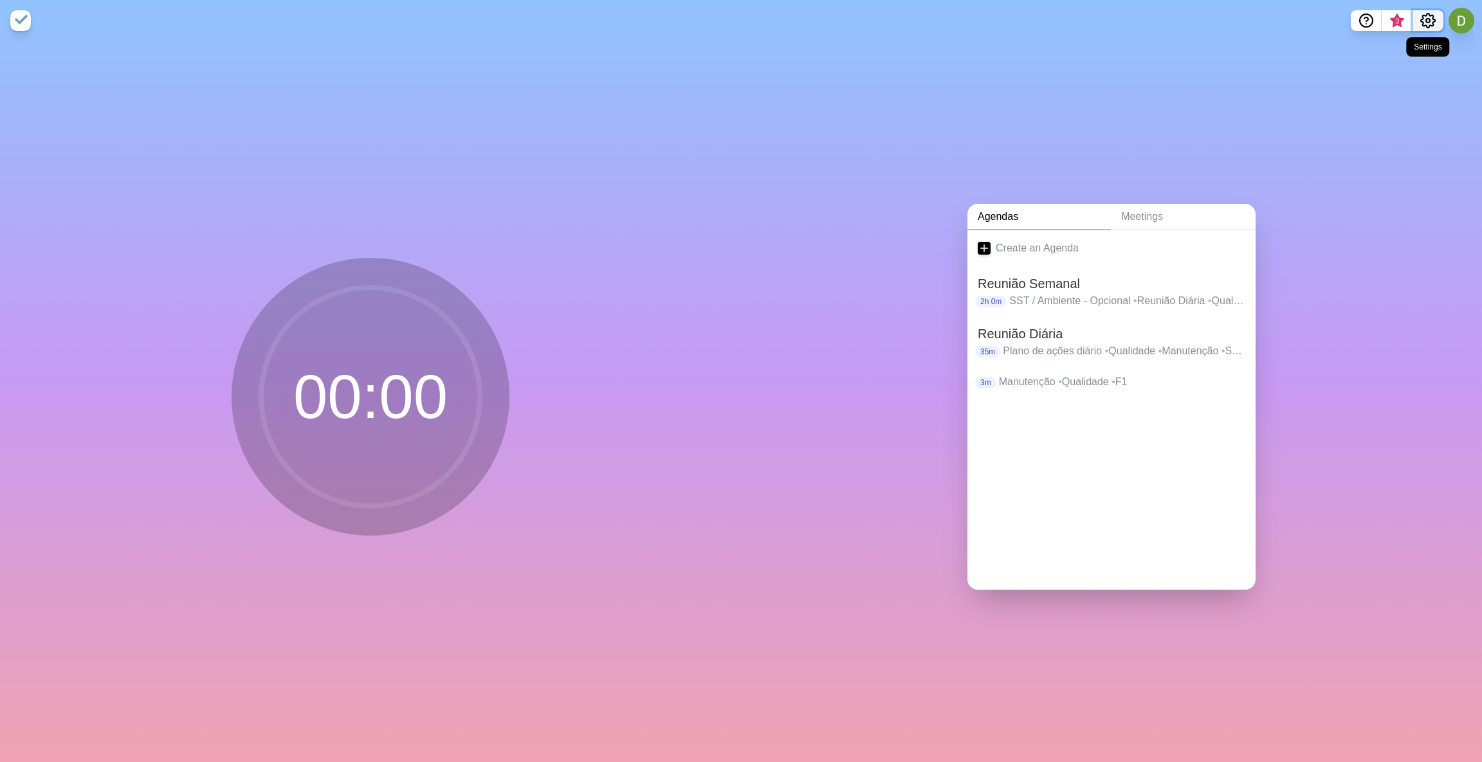
click at [869, 13] on icon "Settings" at bounding box center [1427, 20] width 15 height 15
click at [869, 50] on p "Preferences" at bounding box center [1385, 48] width 55 height 15
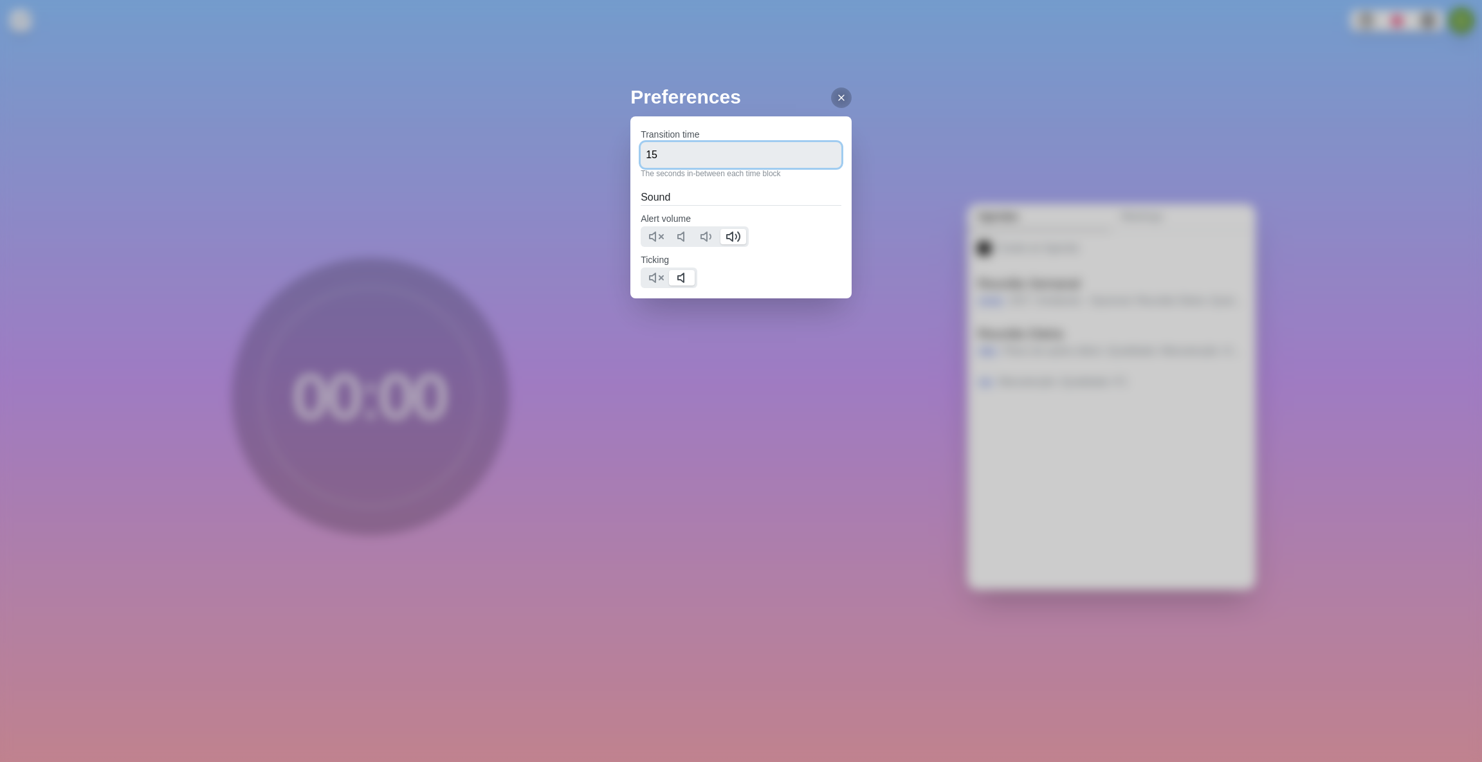
drag, startPoint x: 713, startPoint y: 153, endPoint x: 623, endPoint y: 153, distance: 89.4
click at [623, 153] on div "Preferences Transition time 15 The seconds in-between each time block Sound Ale…" at bounding box center [741, 381] width 1482 height 762
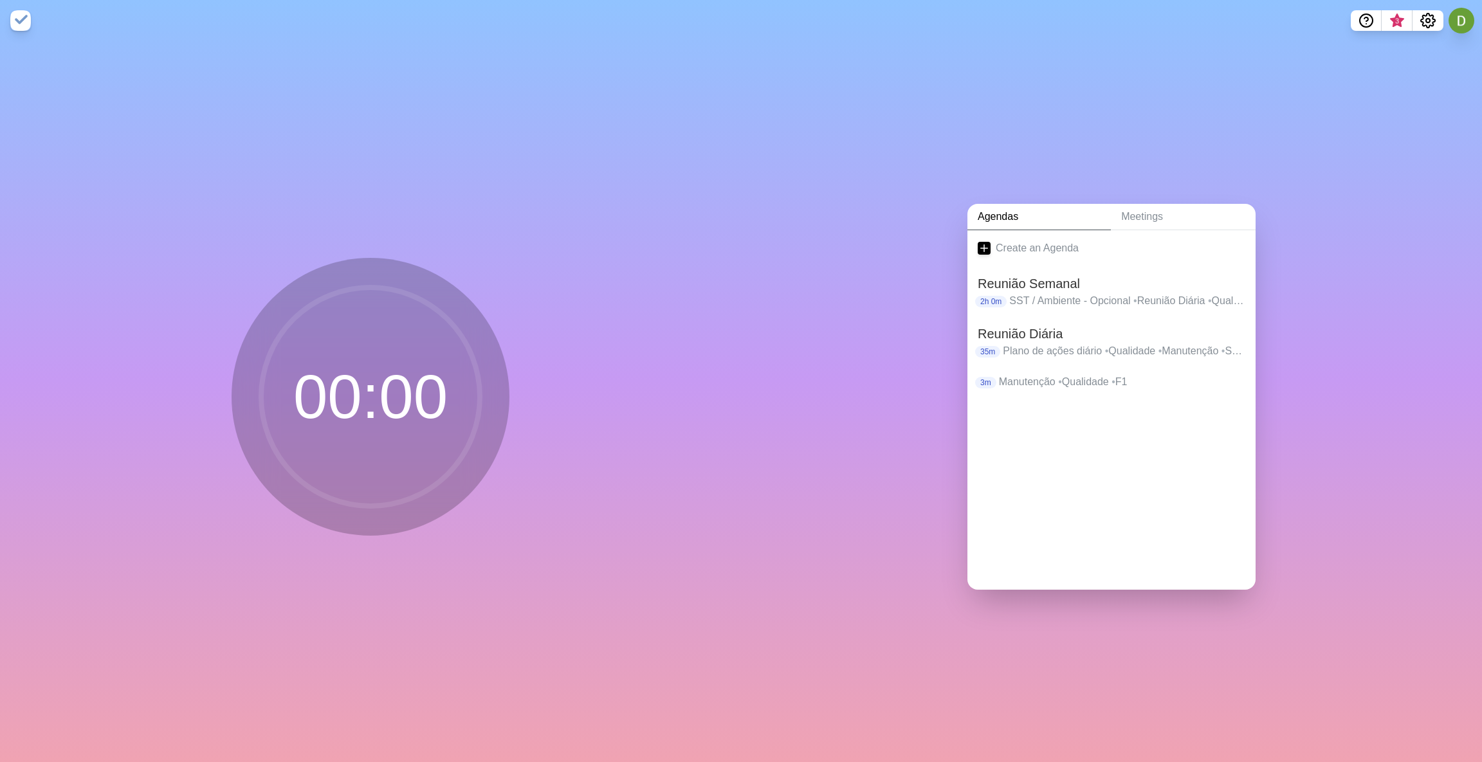
type input "4"
click at [869, 28] on icon "Settings" at bounding box center [1428, 21] width 14 height 14
click at [869, 50] on p "Preferences" at bounding box center [1385, 48] width 55 height 15
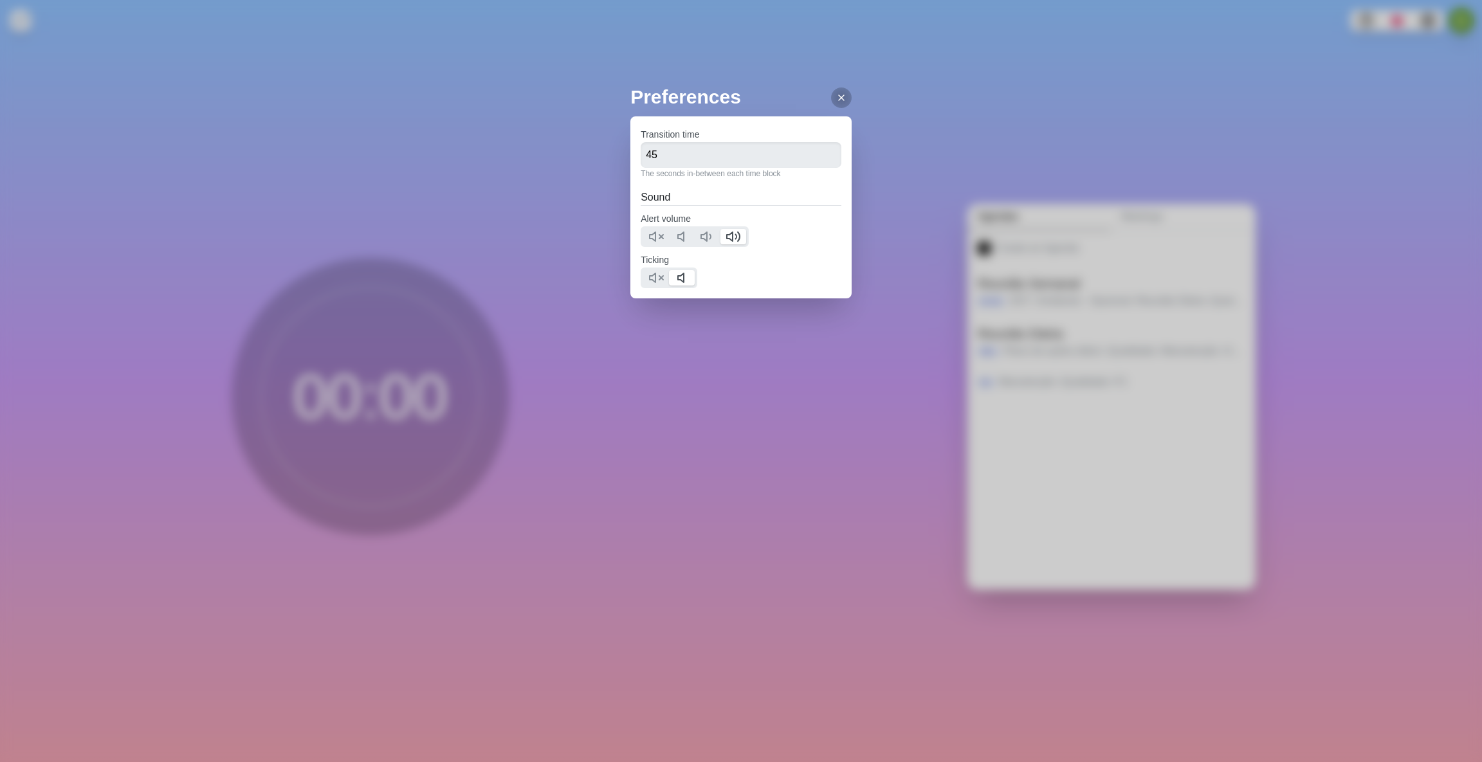
click at [867, 109] on div "Preferences Transition time 45 The seconds in-between each time block Sound Ale…" at bounding box center [741, 381] width 1482 height 762
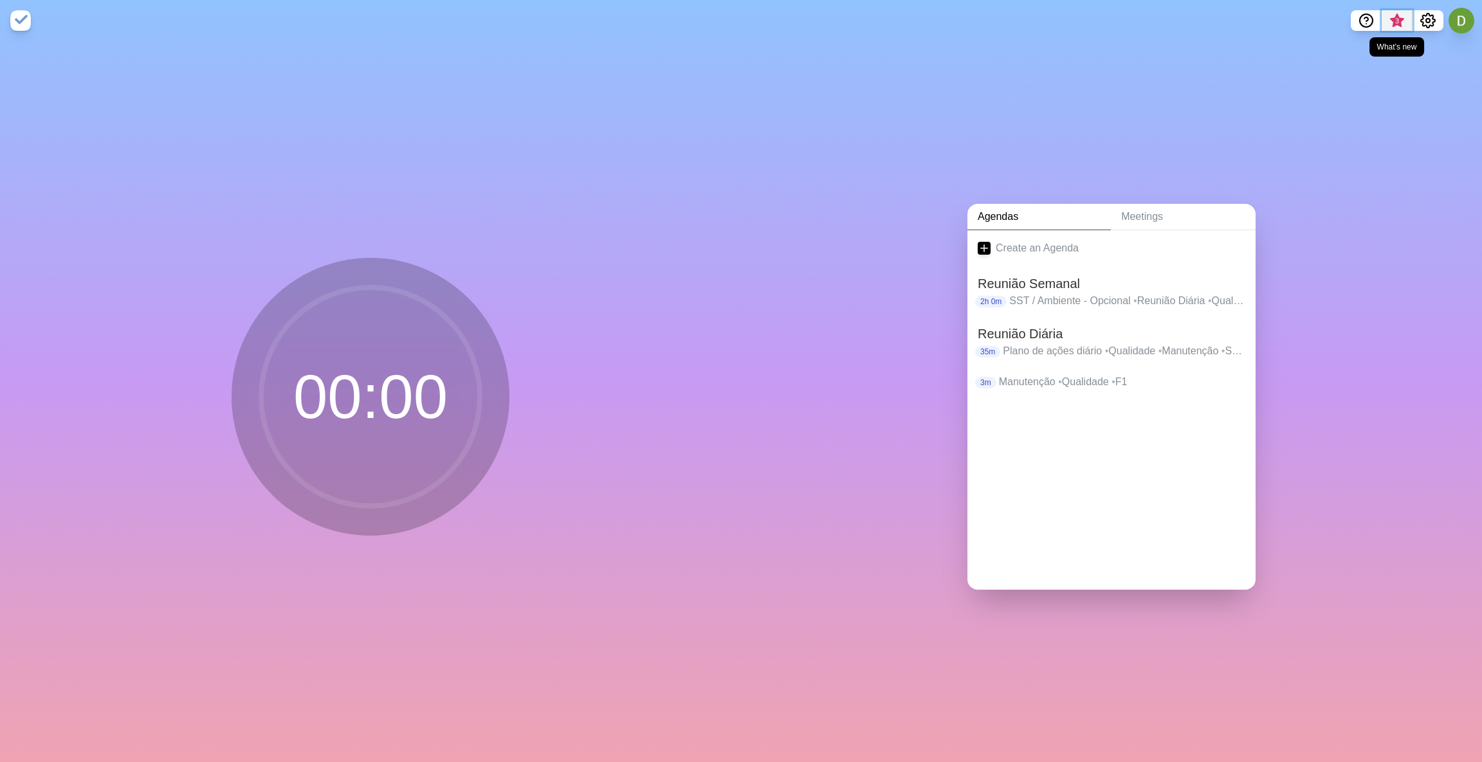
click at [869, 22] on span "3" at bounding box center [1397, 24] width 21 height 27
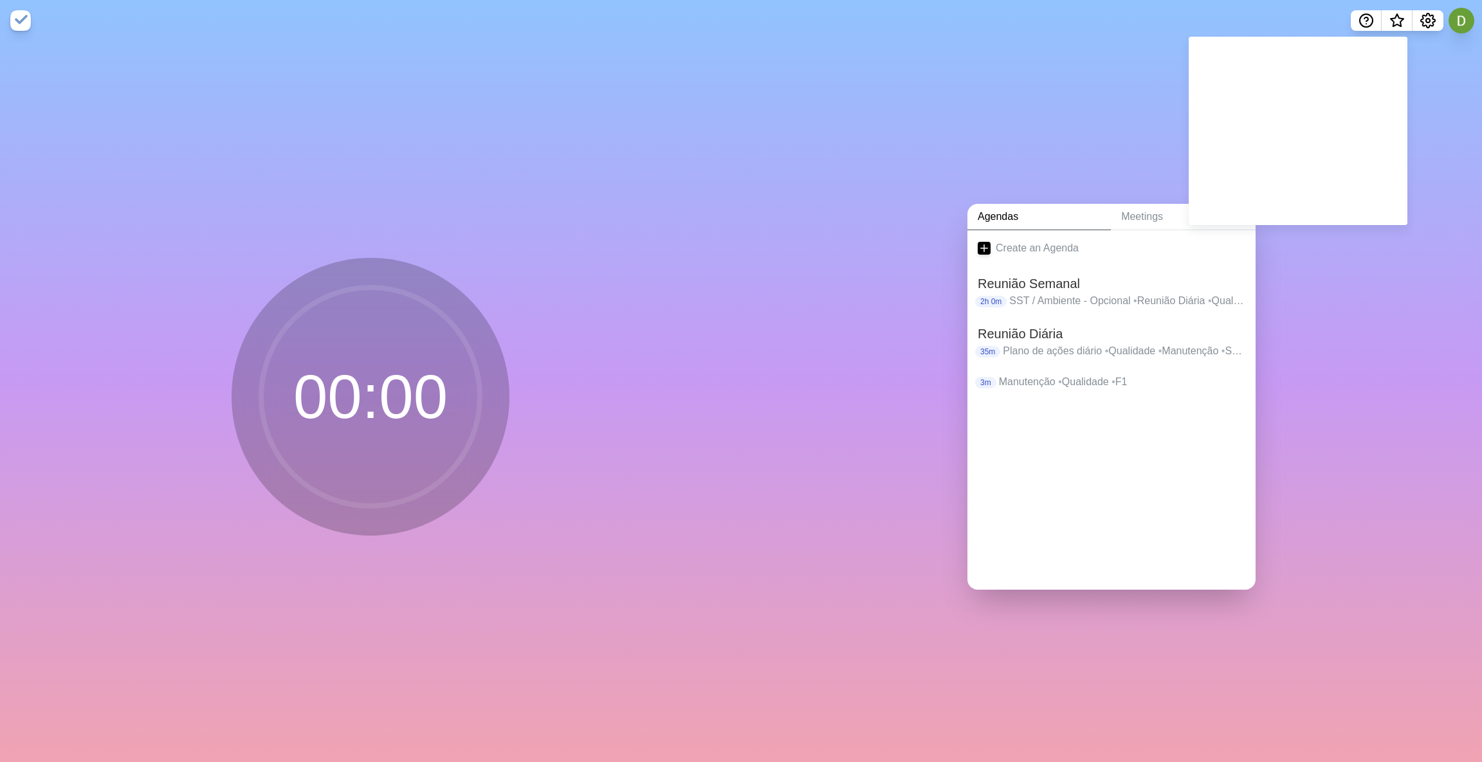
drag, startPoint x: 1340, startPoint y: 312, endPoint x: 1415, endPoint y: 190, distance: 143.2
click at [869, 311] on div "Agendas Meetings Create an Agenda Reunião Semanal 2h 0m SST / Ambiente - Opcion…" at bounding box center [1111, 401] width 741 height 721
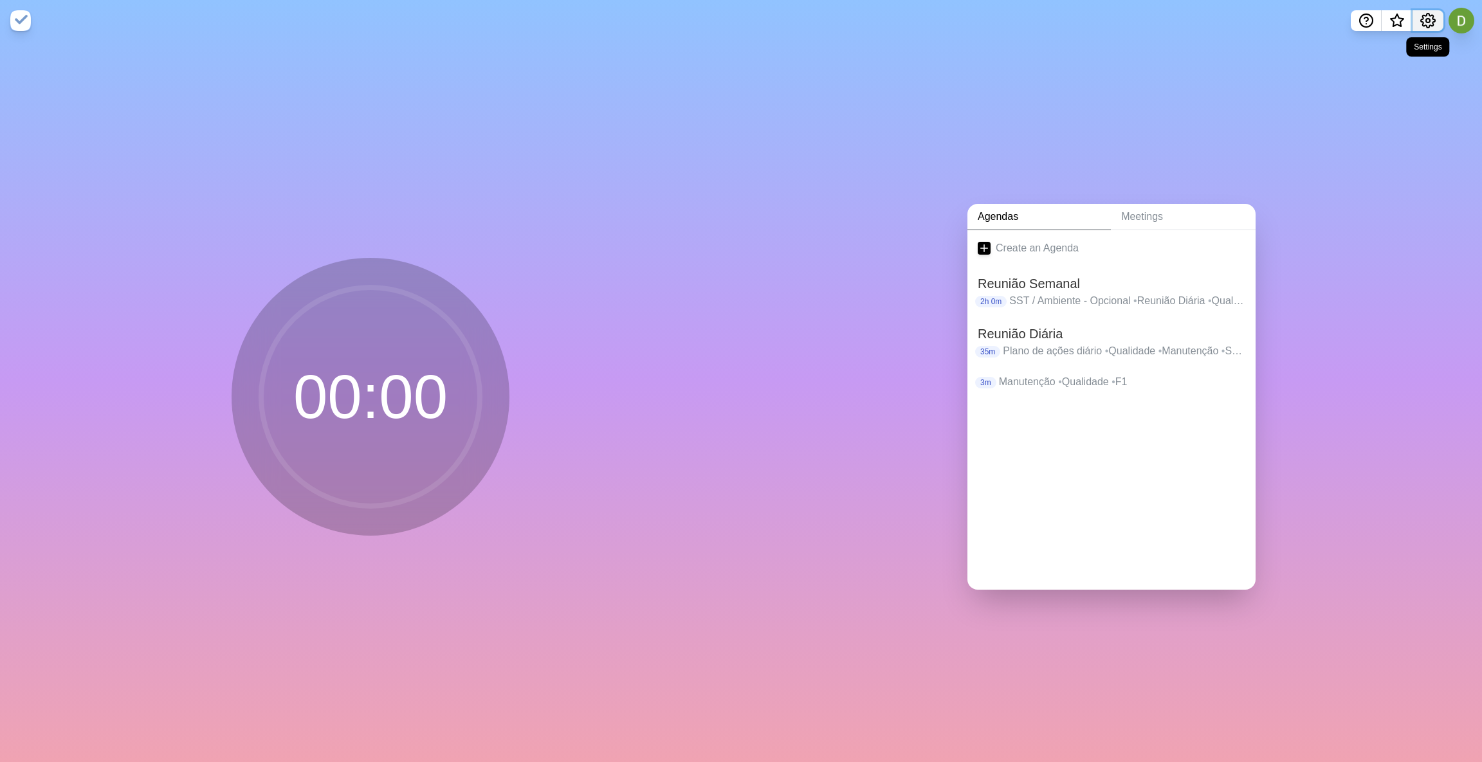
click at [869, 14] on icon "Settings" at bounding box center [1427, 20] width 15 height 15
click at [869, 73] on p "Manage cookies" at bounding box center [1395, 74] width 75 height 15
click at [869, 196] on div "Agendas Meetings Create an Agenda Reunião Semanal 2h 0m SST / Ambiente - Opcion…" at bounding box center [1111, 401] width 741 height 721
click at [869, 15] on button at bounding box center [1461, 20] width 27 height 27
click at [869, 124] on div "Agendas Meetings Create an Agenda Reunião Semanal 2h 0m SST / Ambiente - Opcion…" at bounding box center [1111, 401] width 741 height 721
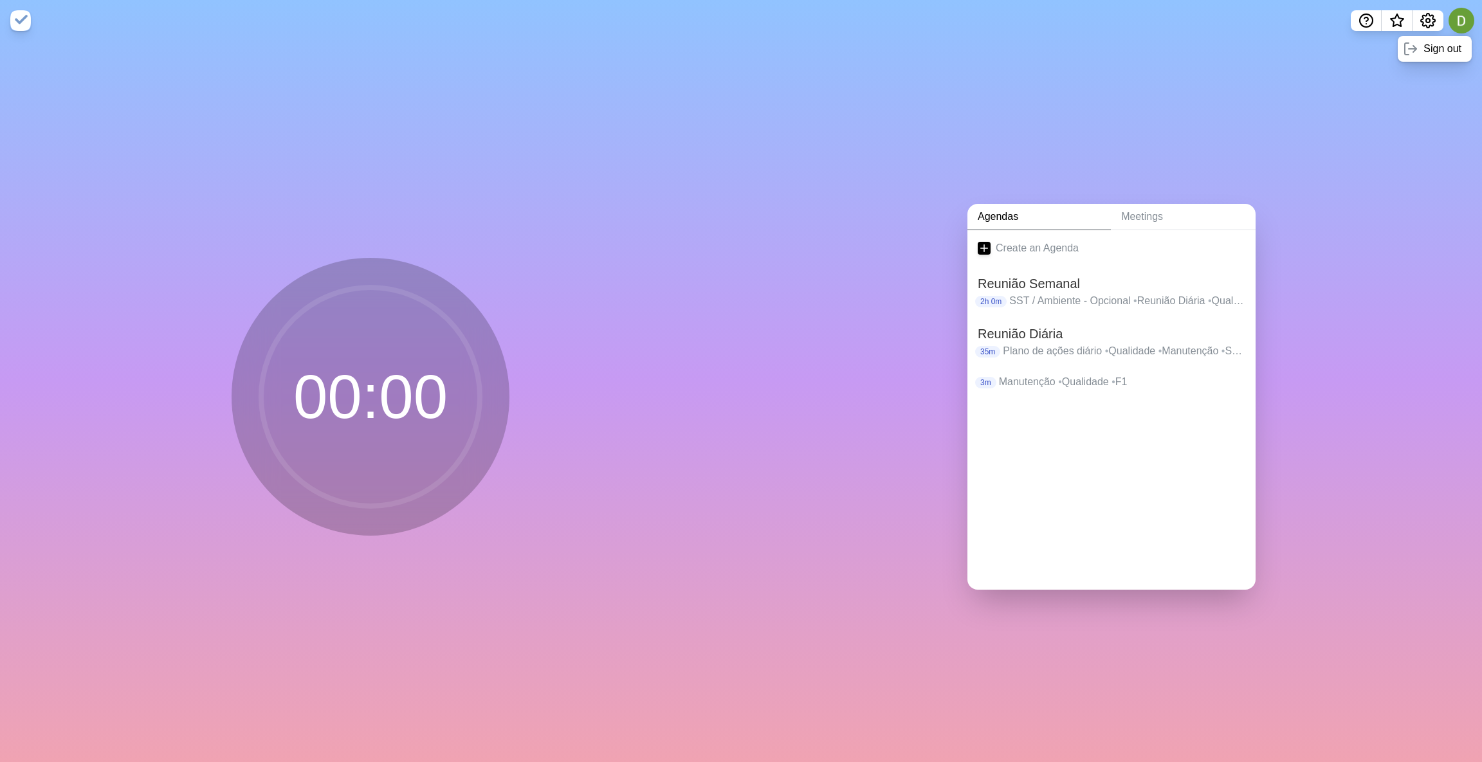
click at [21, 20] on img at bounding box center [20, 20] width 21 height 21
click at [869, 333] on h2 "Reunião Diária" at bounding box center [1112, 333] width 268 height 19
